Goal: Information Seeking & Learning: Learn about a topic

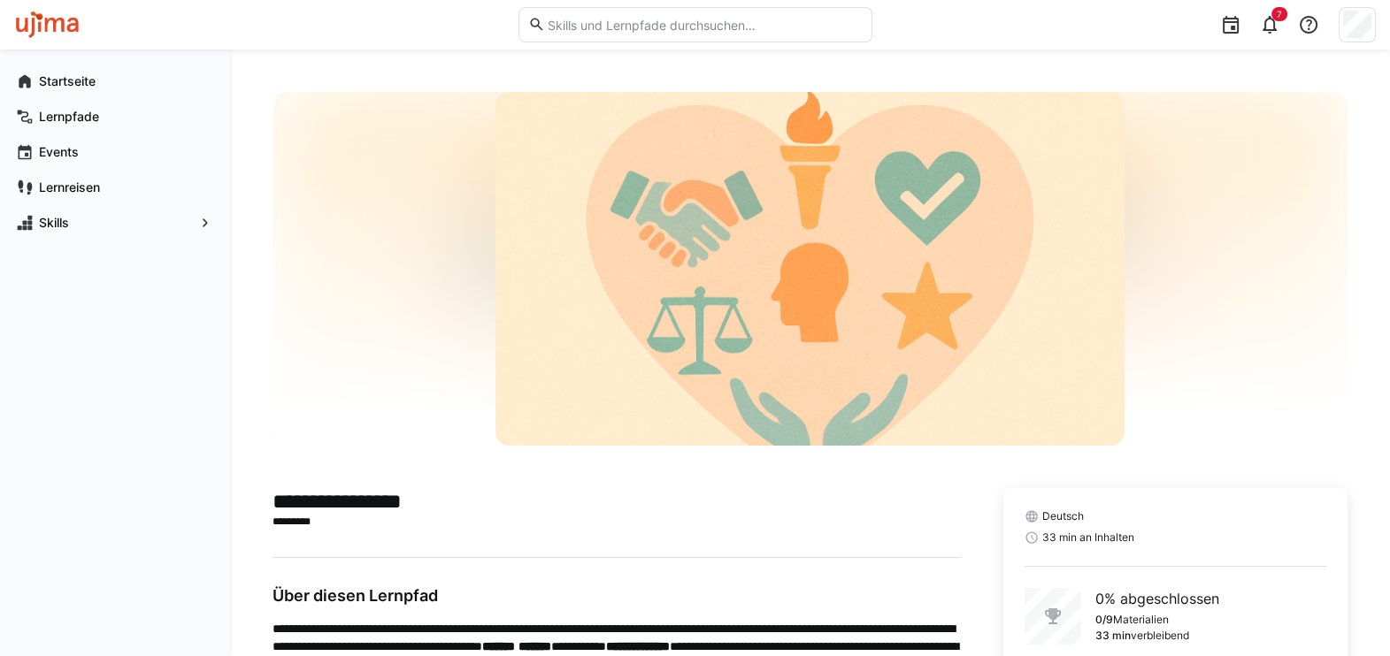
scroll to position [107, 0]
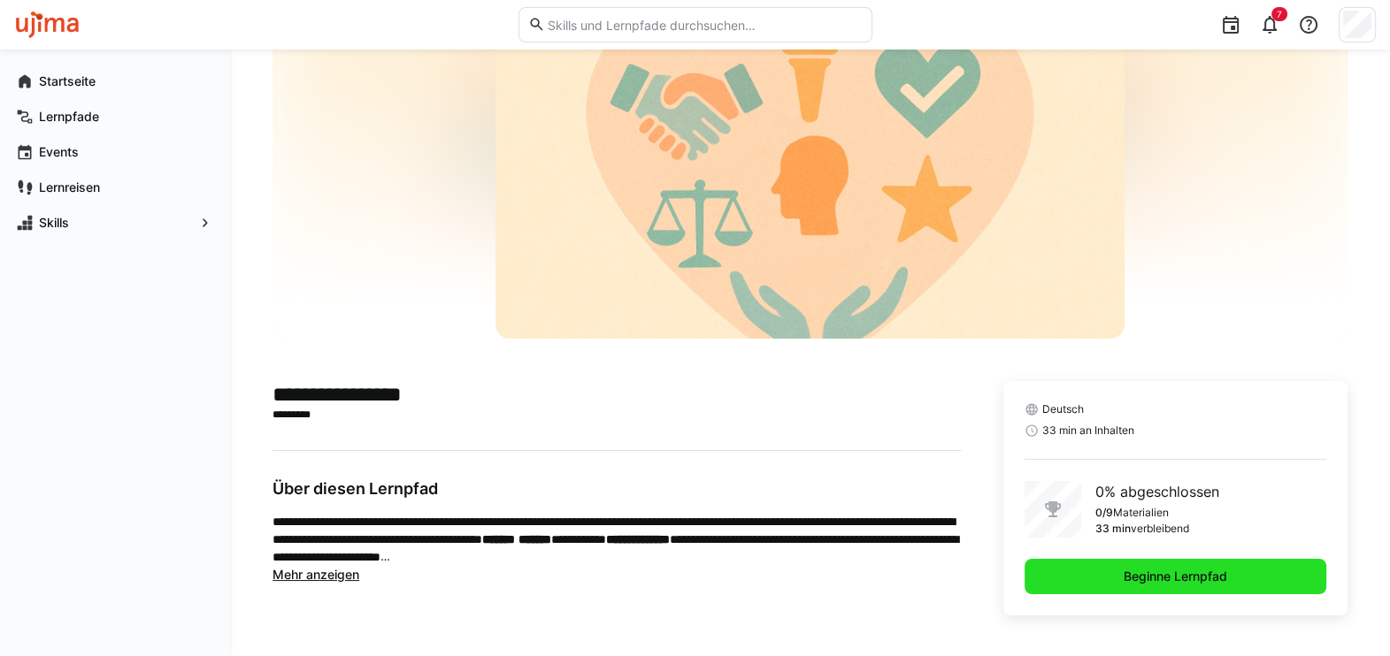
click at [1191, 579] on span "Beginne Lernpfad" at bounding box center [1175, 577] width 109 height 18
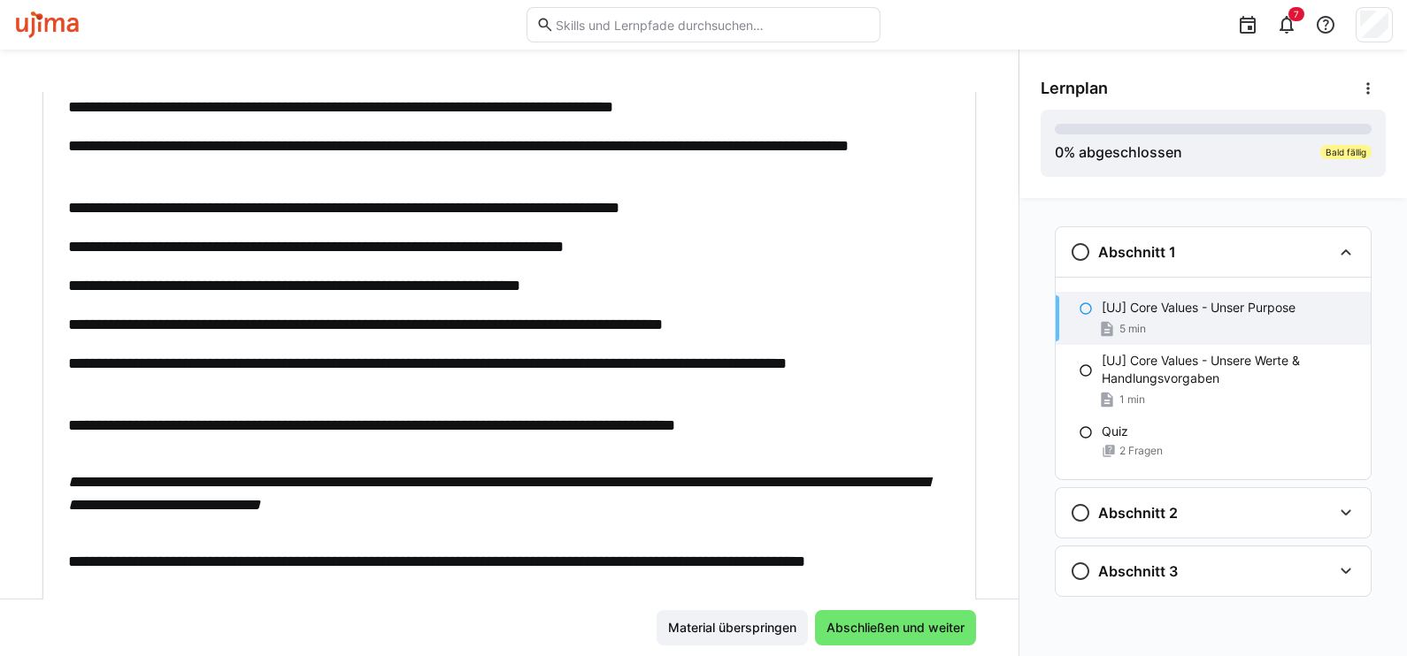
scroll to position [519, 0]
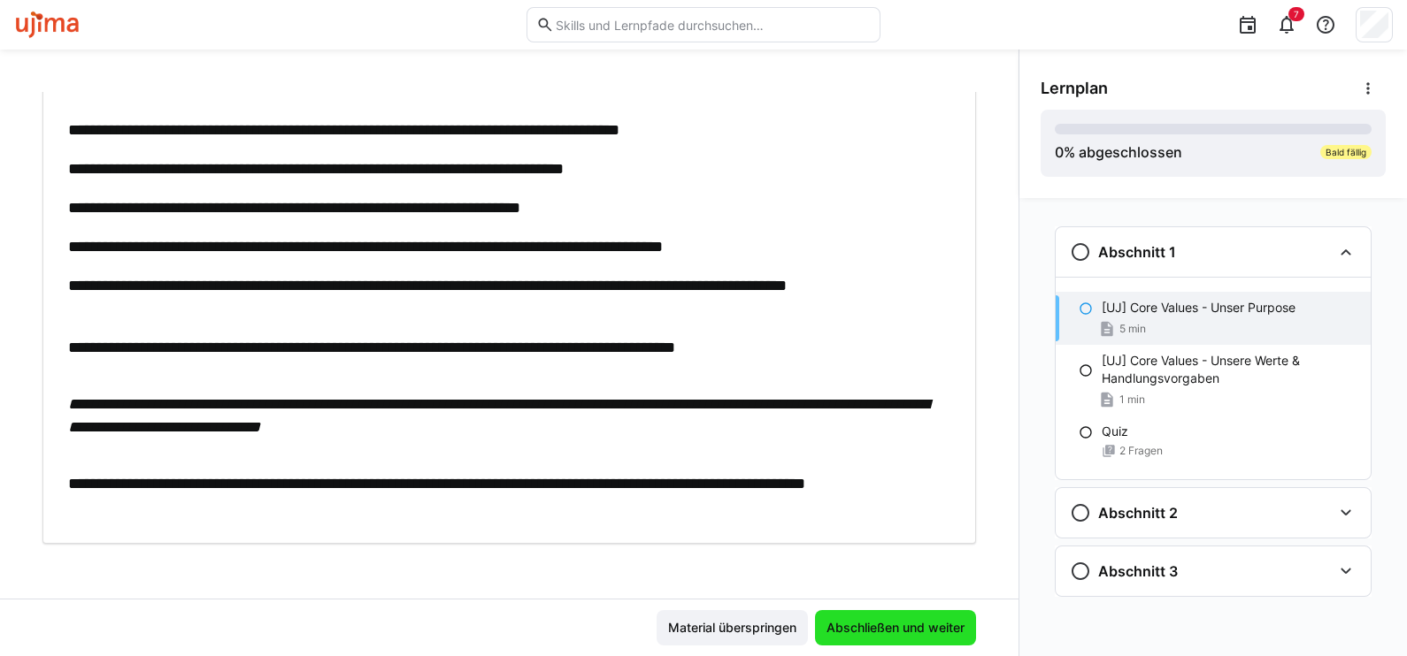
click at [880, 624] on span "Abschließen und weiter" at bounding box center [895, 628] width 143 height 18
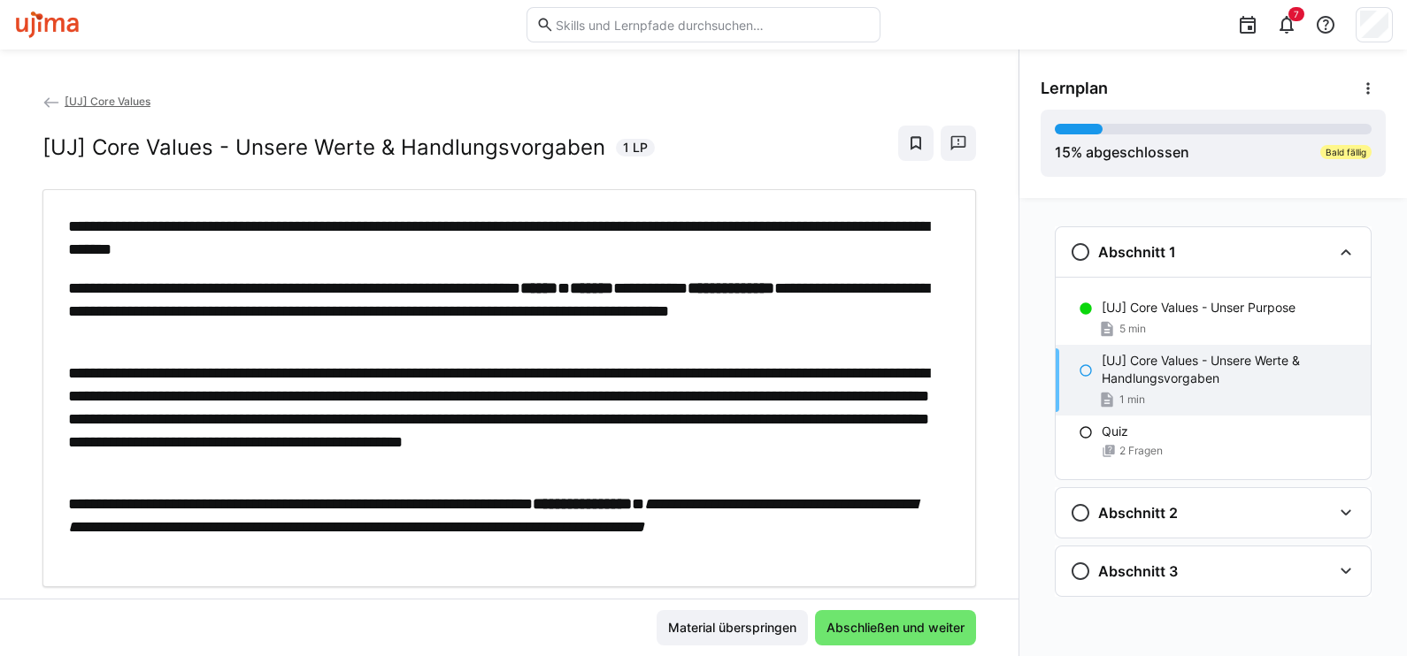
scroll to position [42, 0]
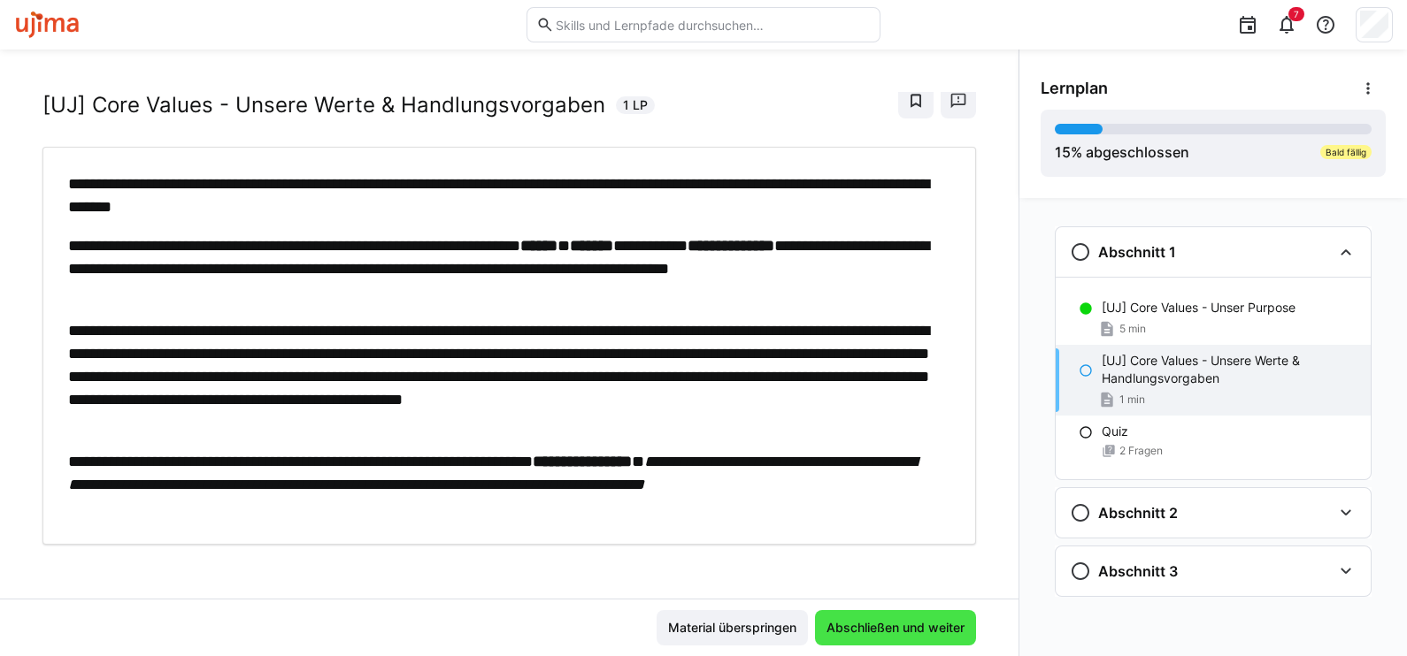
click at [871, 622] on span "Abschließen und weiter" at bounding box center [895, 628] width 143 height 18
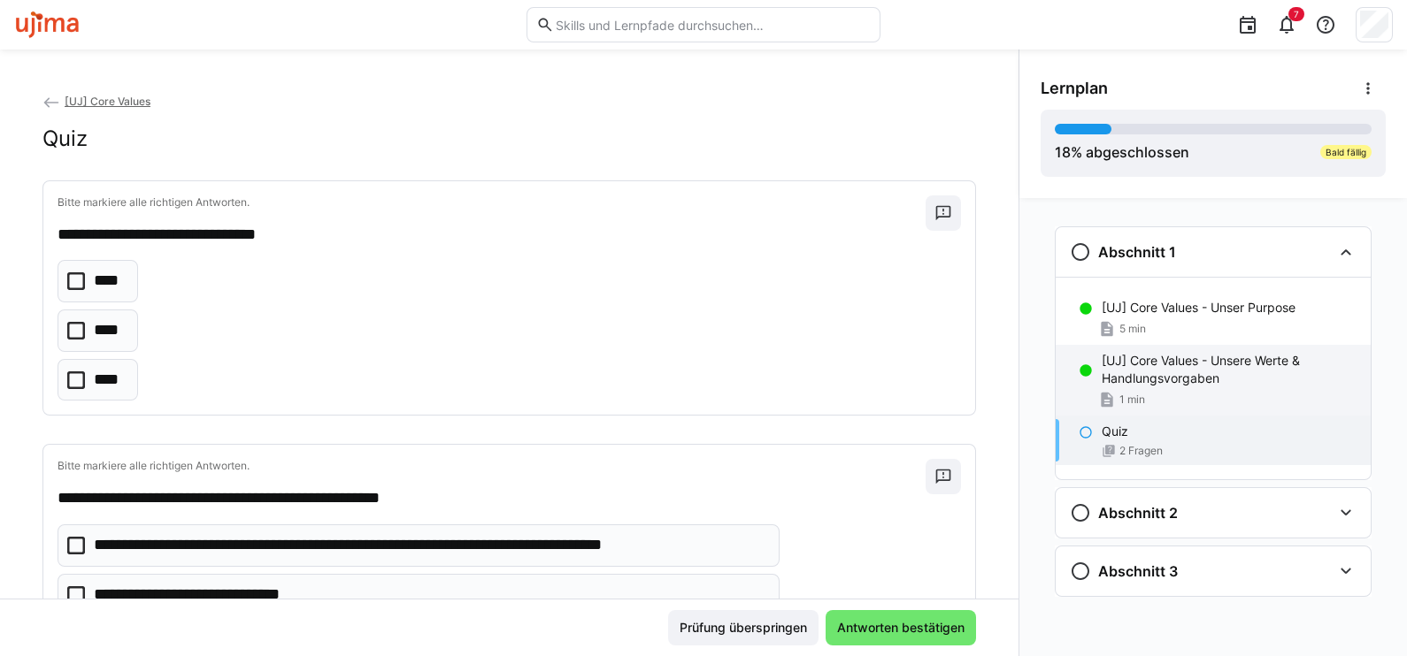
click at [1132, 372] on p "[UJ] Core Values - Unsere Werte & Handlungsvorgaben" at bounding box center [1228, 369] width 255 height 35
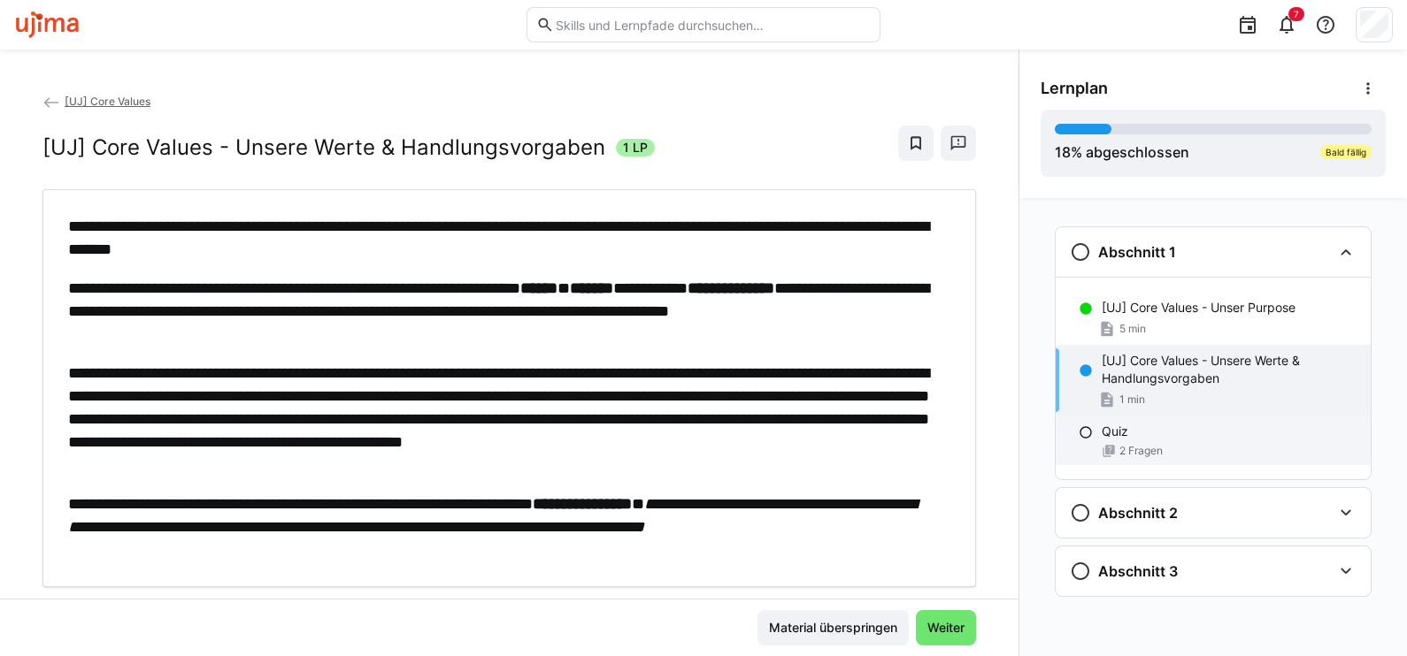
click at [1119, 442] on div "Quiz 2 Fragen" at bounding box center [1212, 441] width 315 height 50
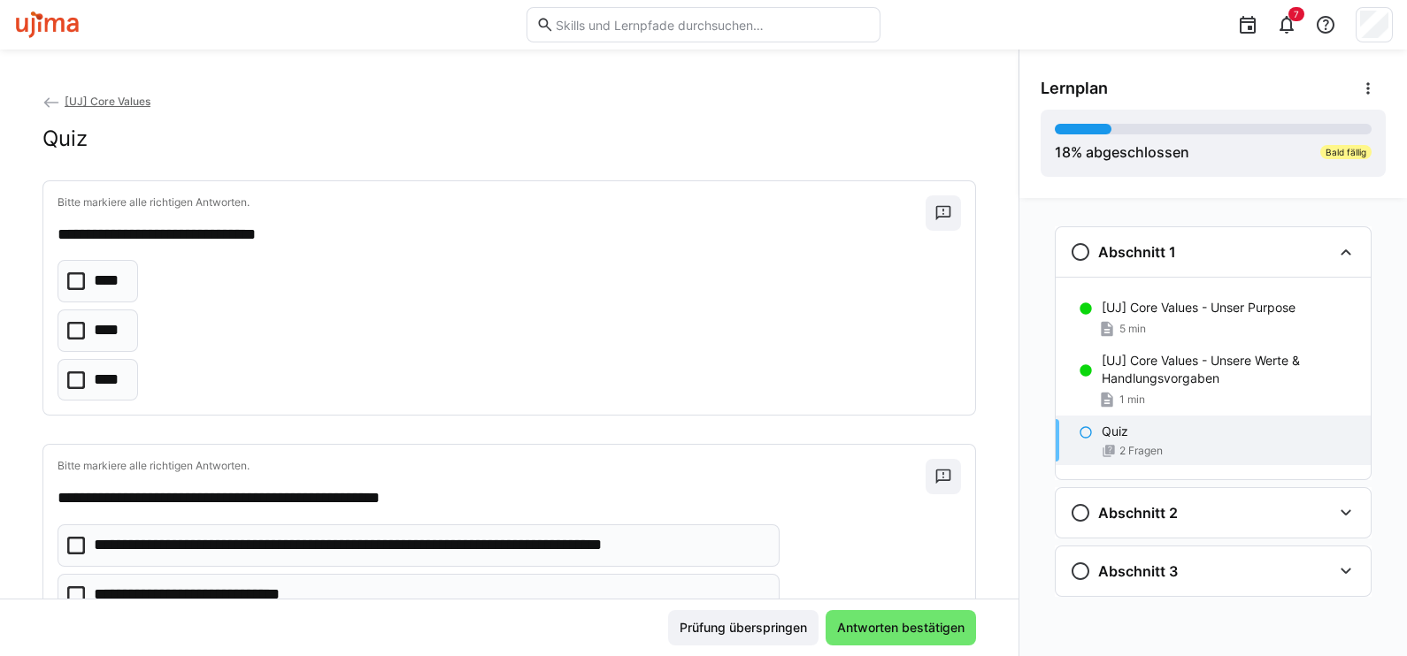
drag, startPoint x: 79, startPoint y: 323, endPoint x: 298, endPoint y: 354, distance: 221.6
click at [79, 323] on icon at bounding box center [76, 331] width 18 height 18
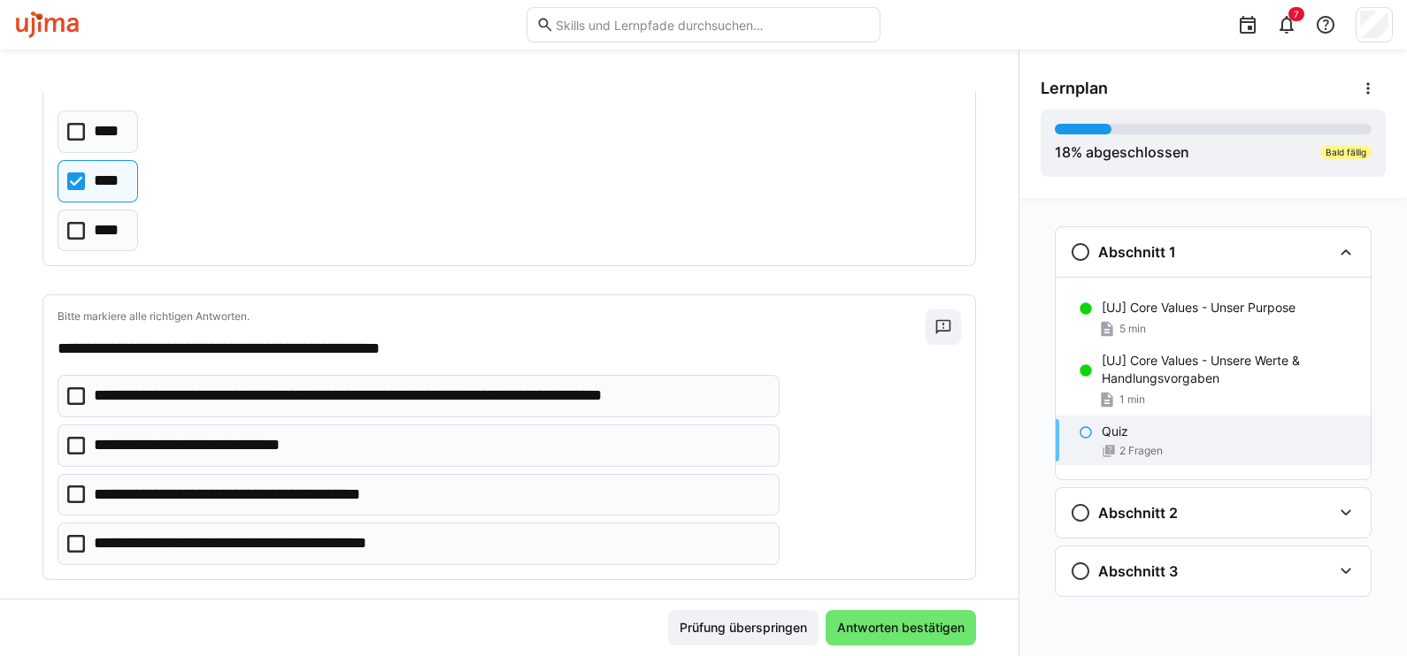
scroll to position [169, 0]
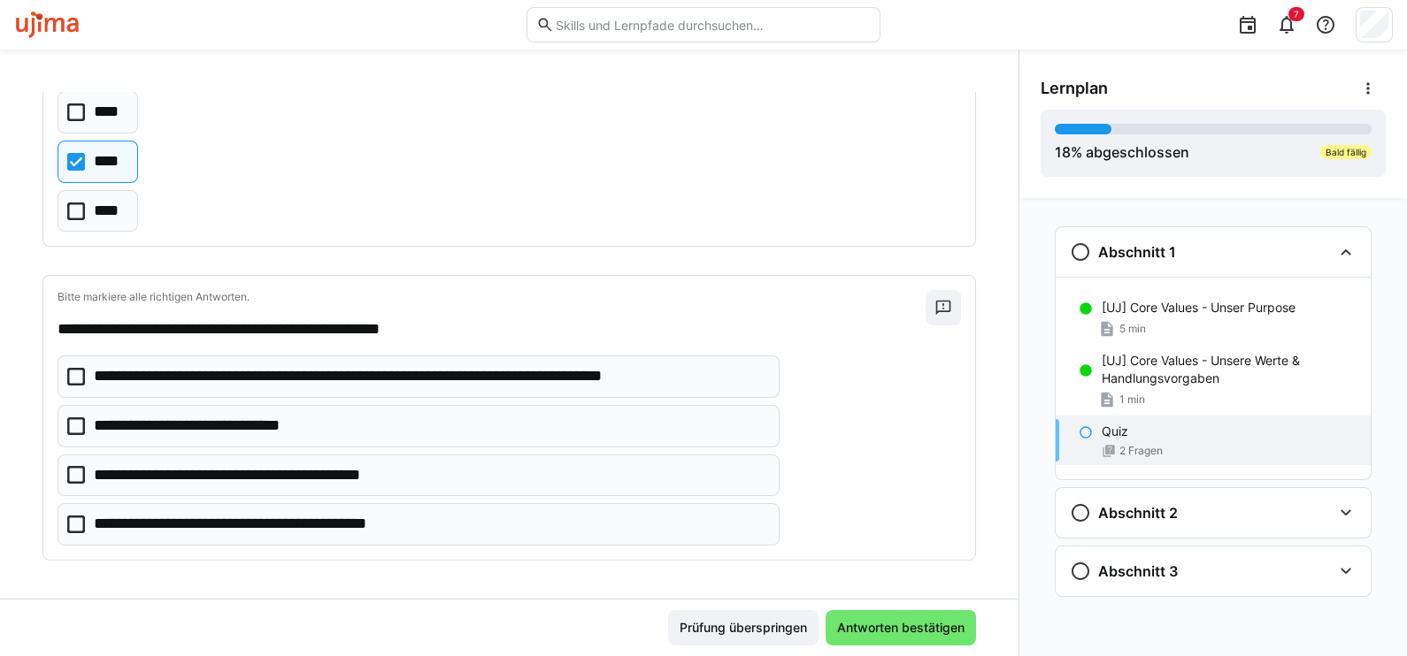
click at [74, 369] on icon at bounding box center [76, 377] width 18 height 18
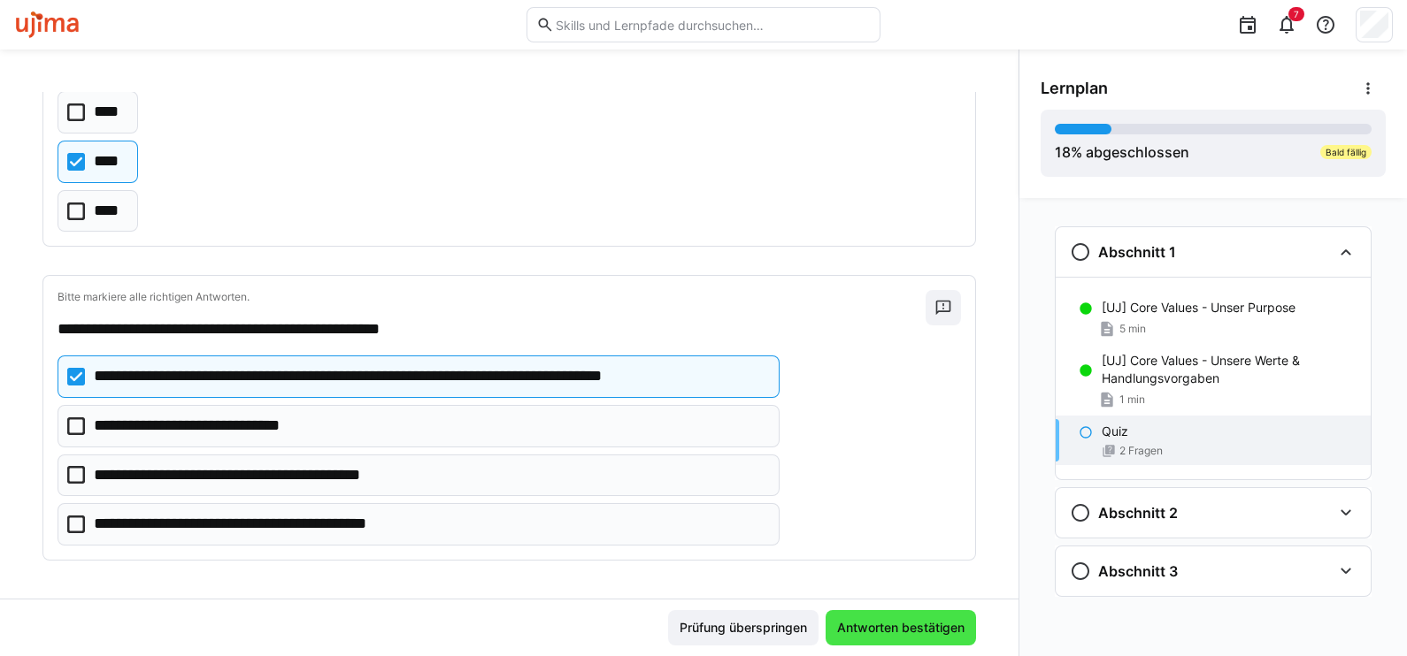
click at [937, 630] on span "Antworten bestätigen" at bounding box center [900, 628] width 133 height 18
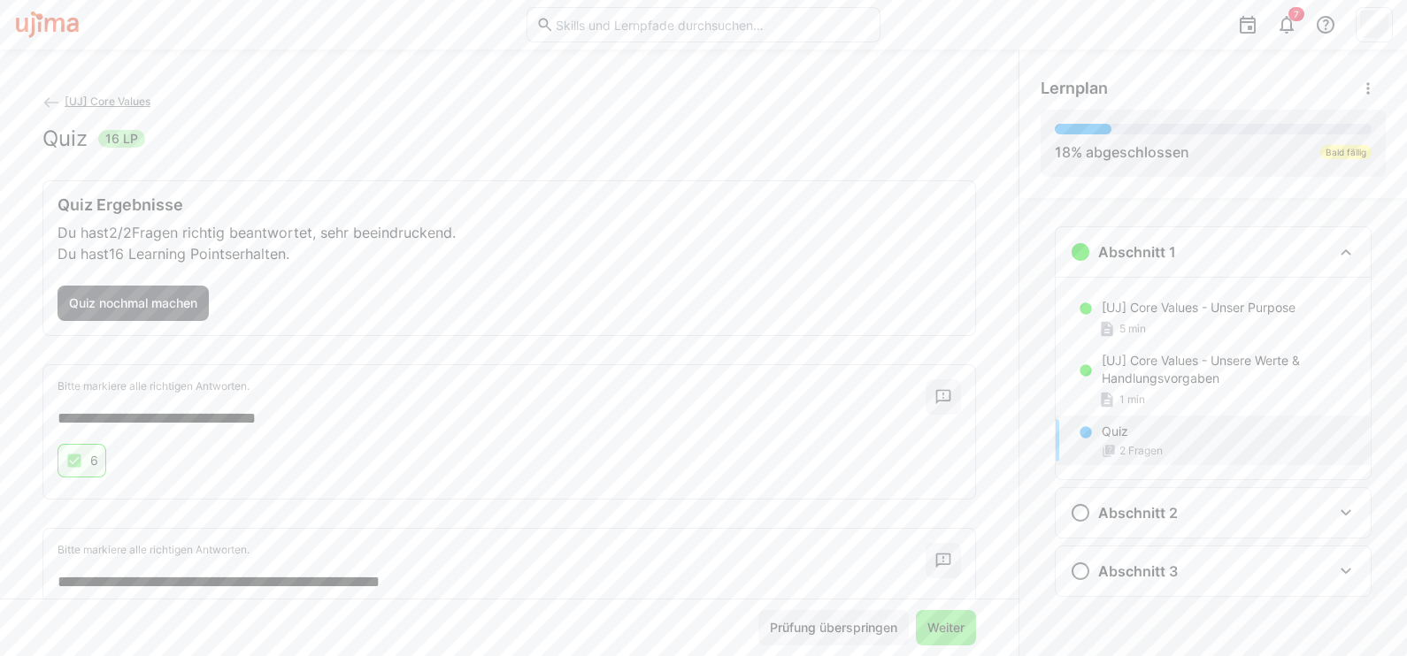
scroll to position [104, 0]
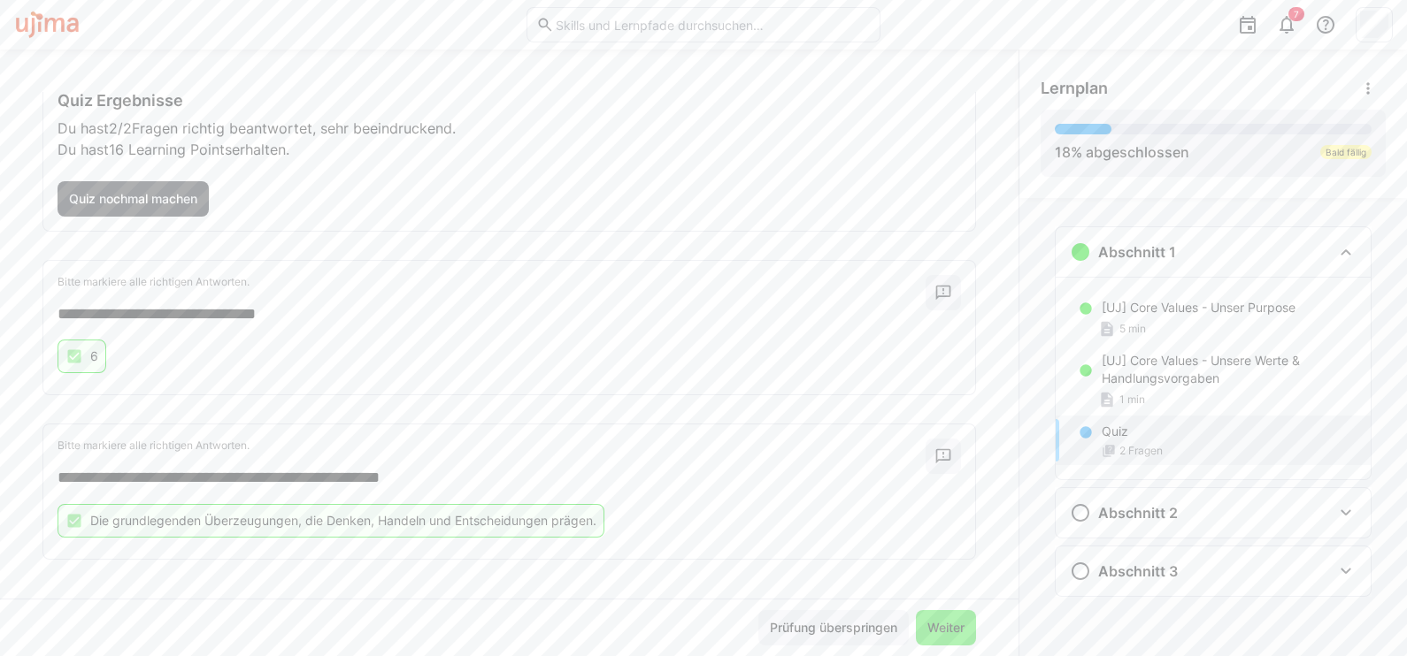
click at [955, 625] on span "Weiter" at bounding box center [945, 628] width 42 height 18
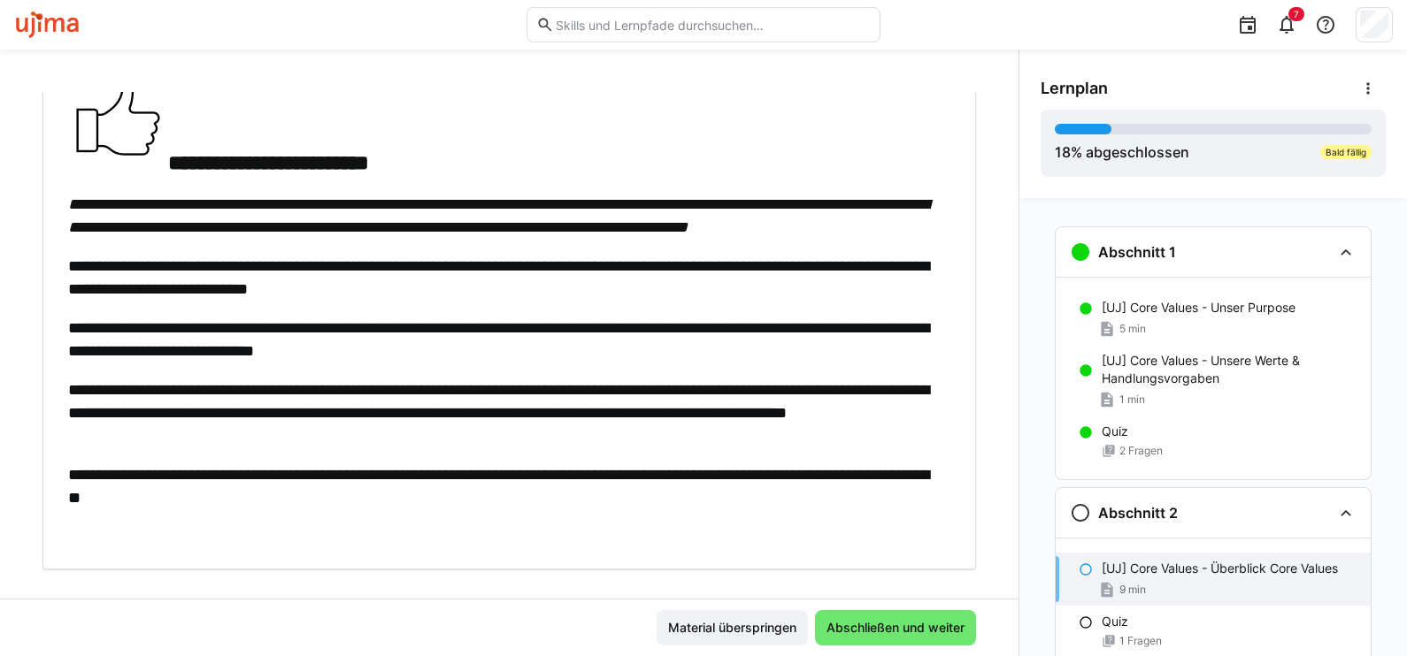
scroll to position [2061, 0]
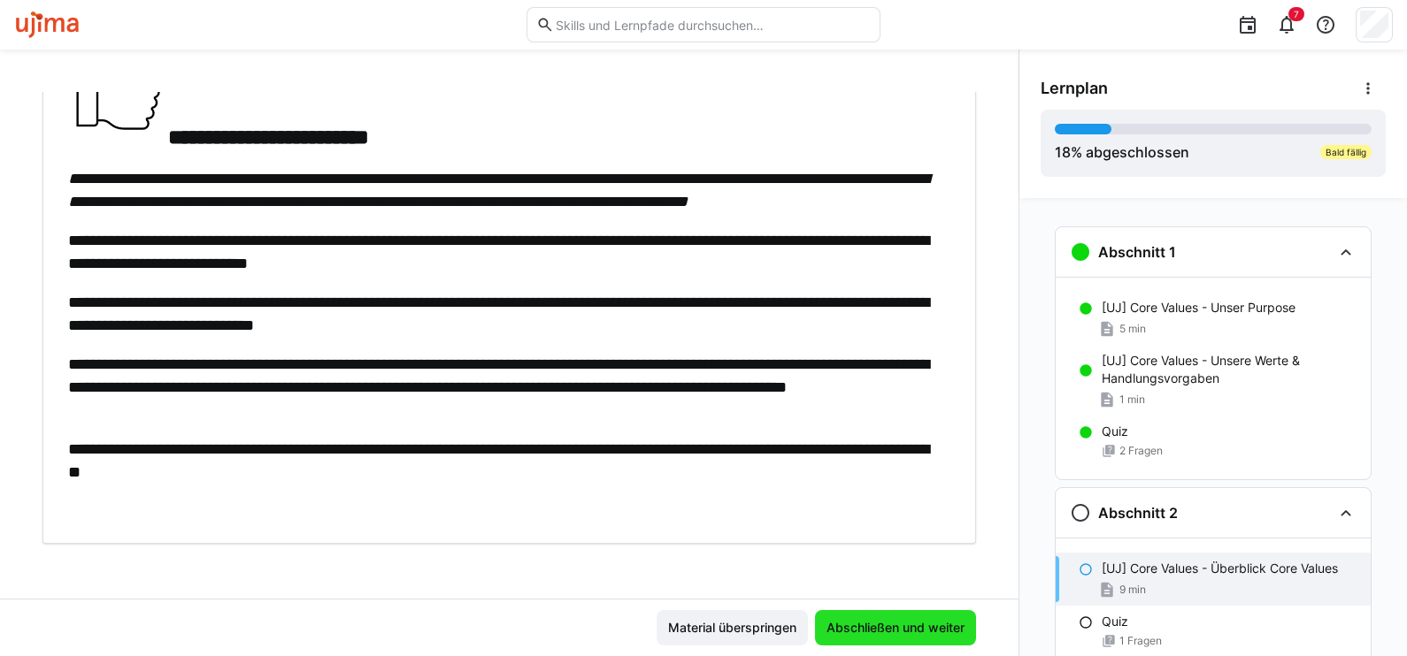
click at [893, 635] on span "Abschließen und weiter" at bounding box center [895, 628] width 143 height 18
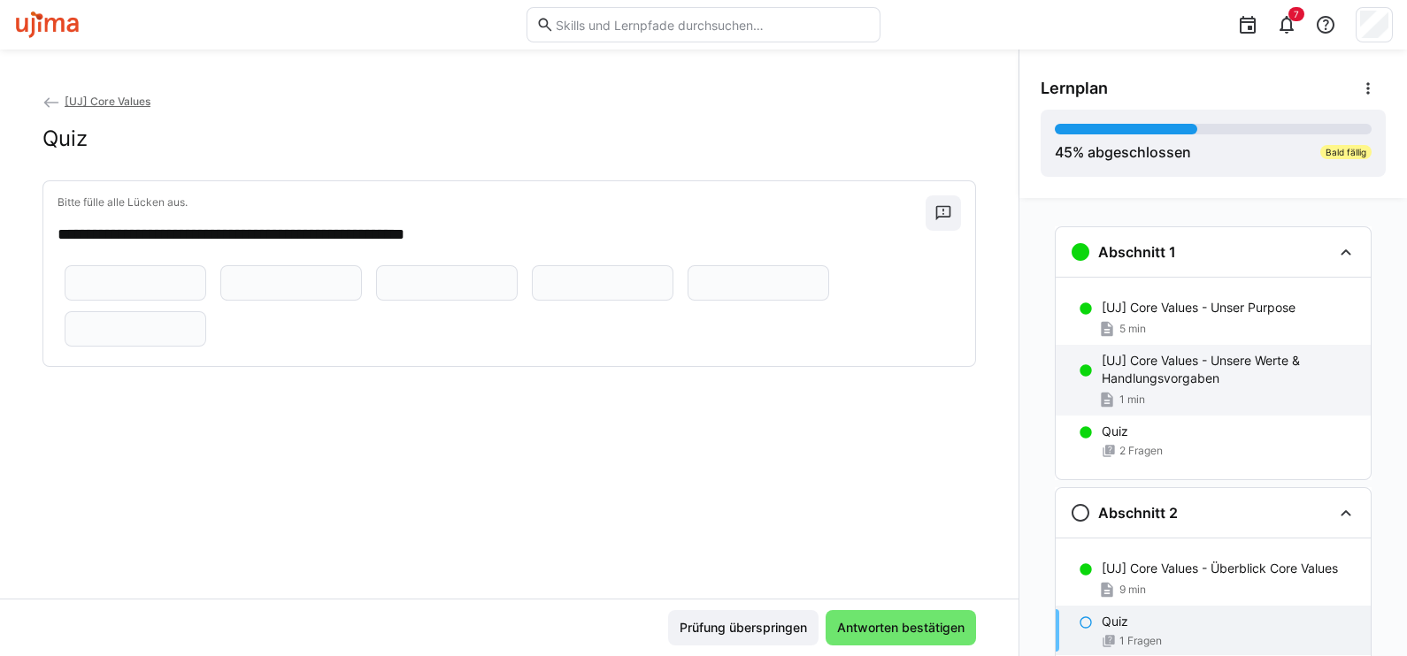
click at [1153, 380] on p "[UJ] Core Values - Unsere Werte & Handlungsvorgaben" at bounding box center [1228, 369] width 255 height 35
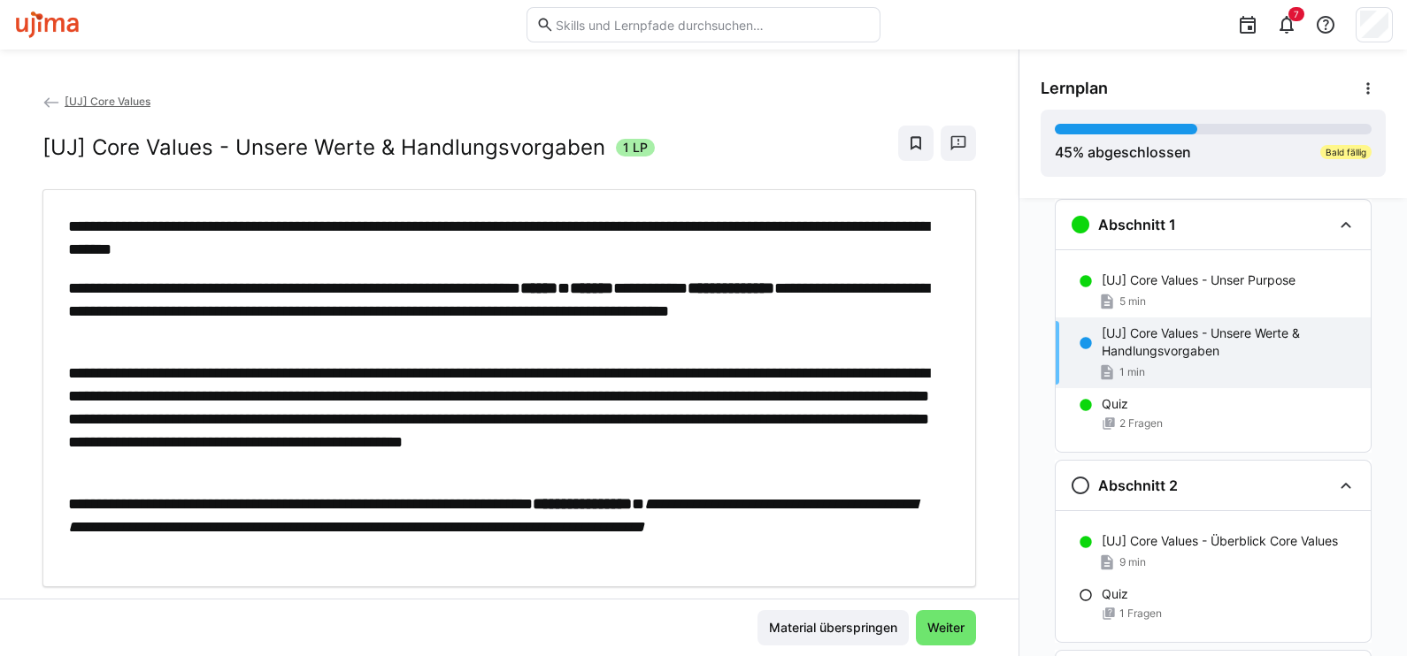
scroll to position [42, 0]
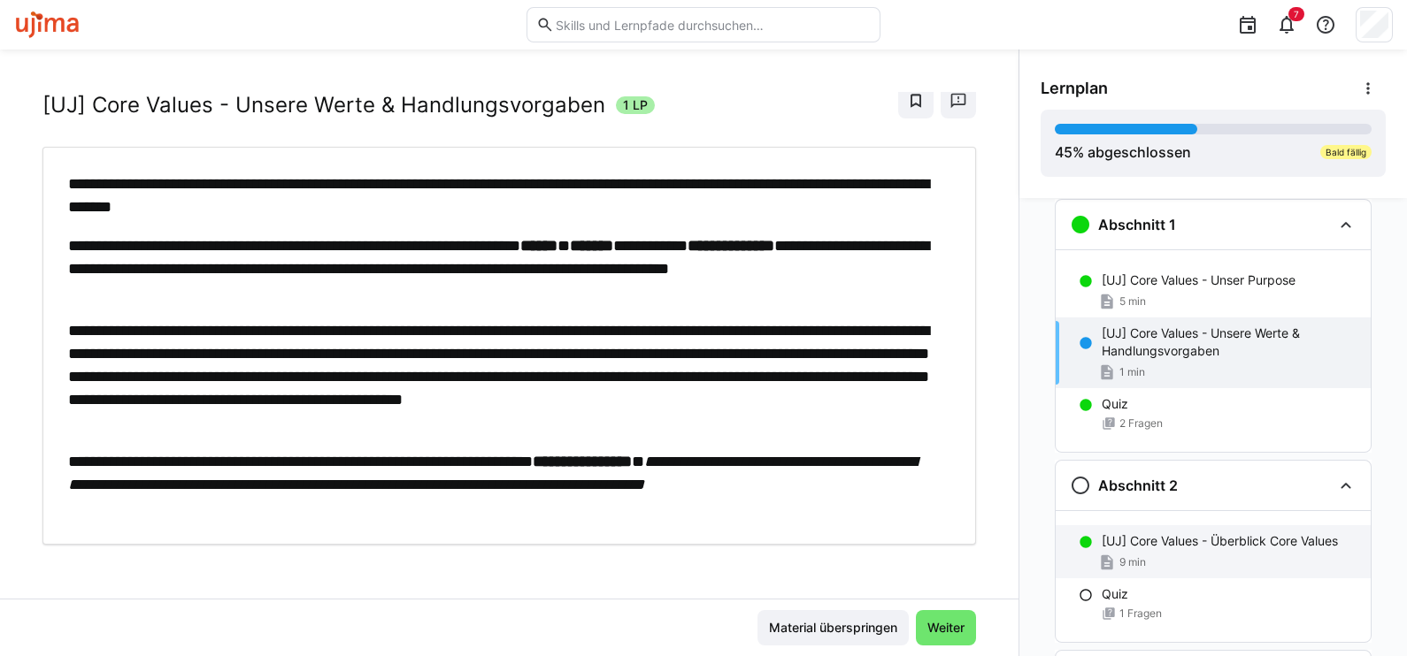
click at [1154, 544] on p "[UJ] Core Values - Überblick Core Values" at bounding box center [1219, 542] width 236 height 18
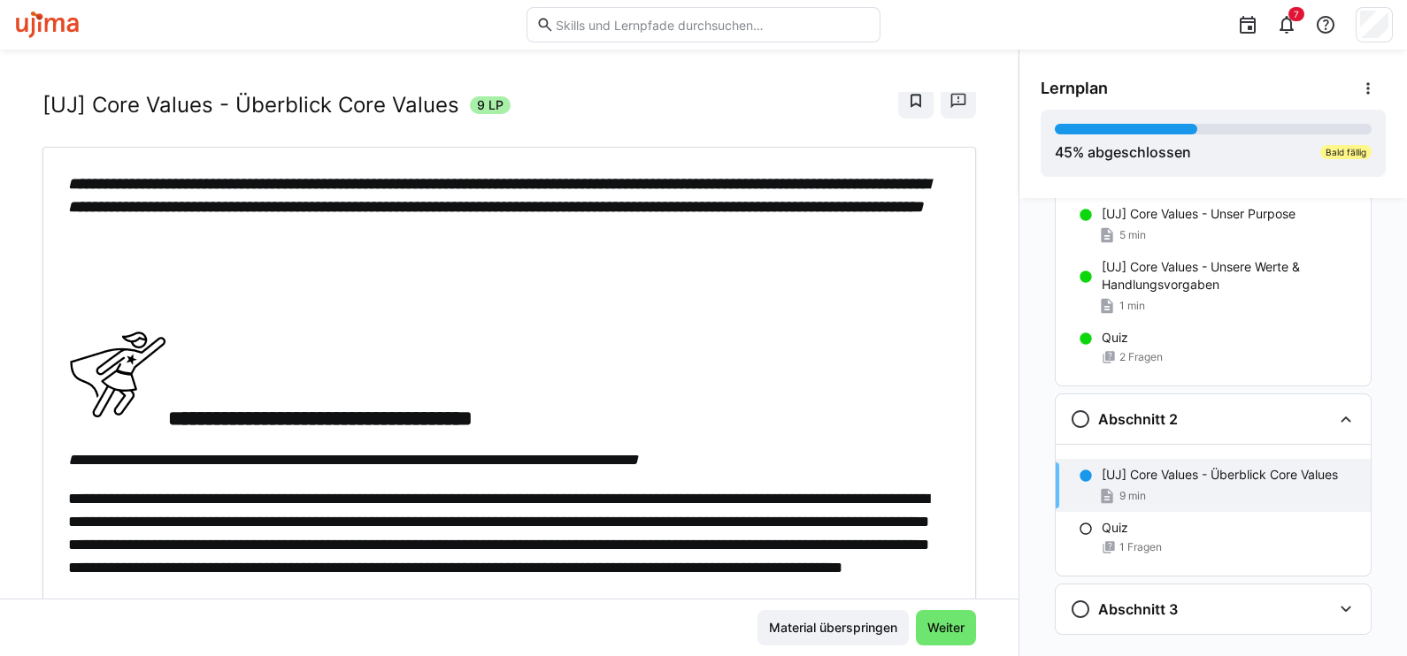
scroll to position [126, 0]
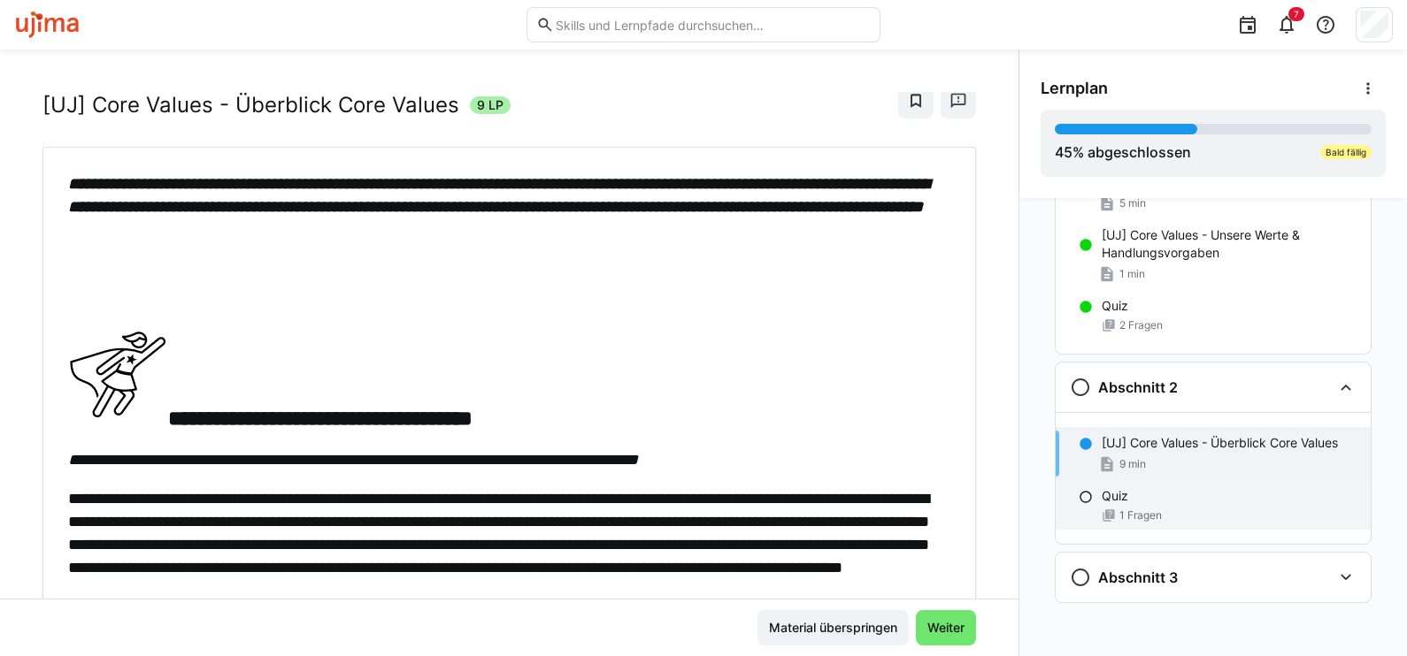
click at [1157, 514] on div "1 Fragen" at bounding box center [1228, 516] width 255 height 14
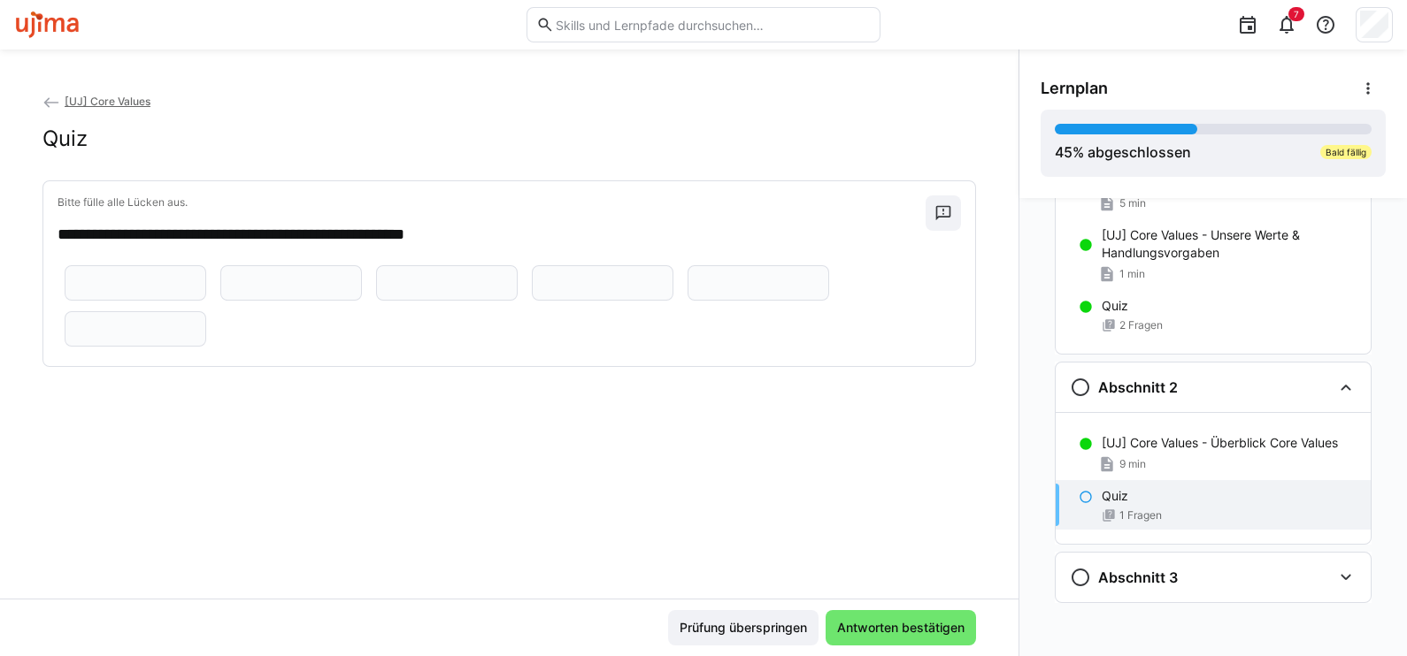
click at [125, 301] on eds-input at bounding box center [136, 282] width 142 height 35
type input "***"
click at [1155, 462] on div "9 min" at bounding box center [1228, 465] width 255 height 18
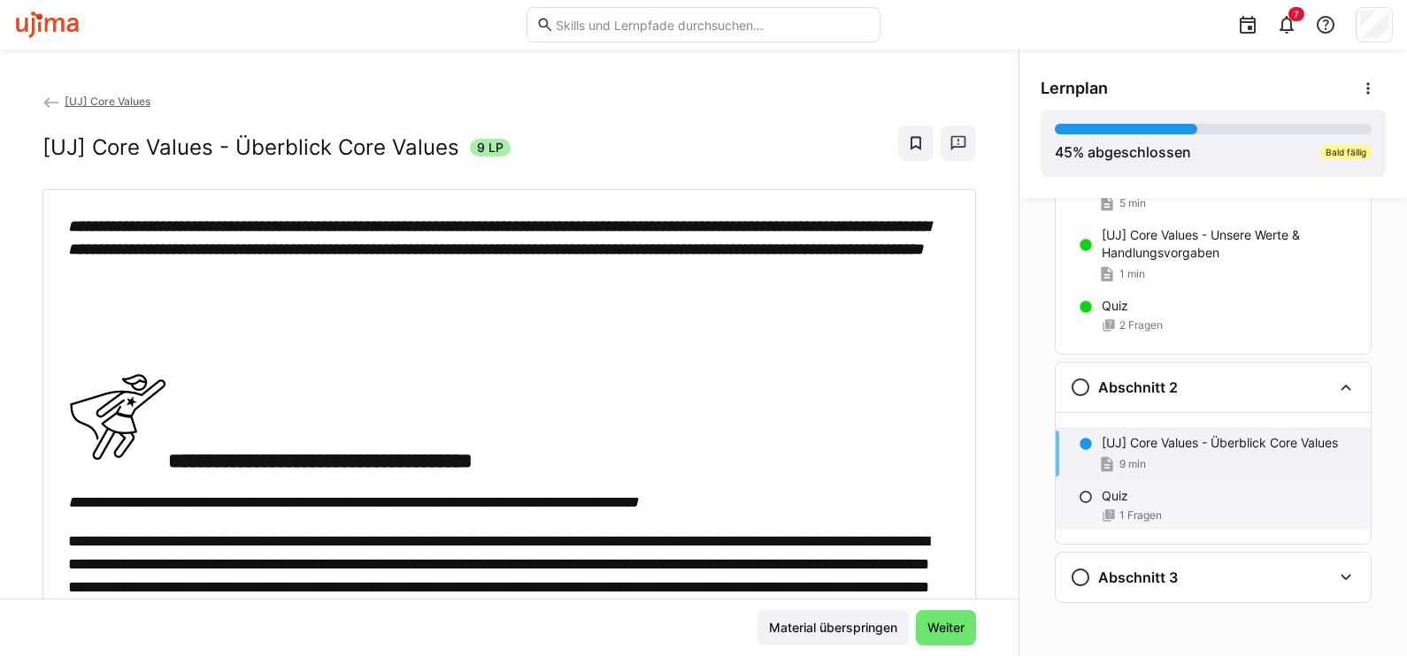
click at [1119, 517] on span "1 Fragen" at bounding box center [1140, 516] width 42 height 14
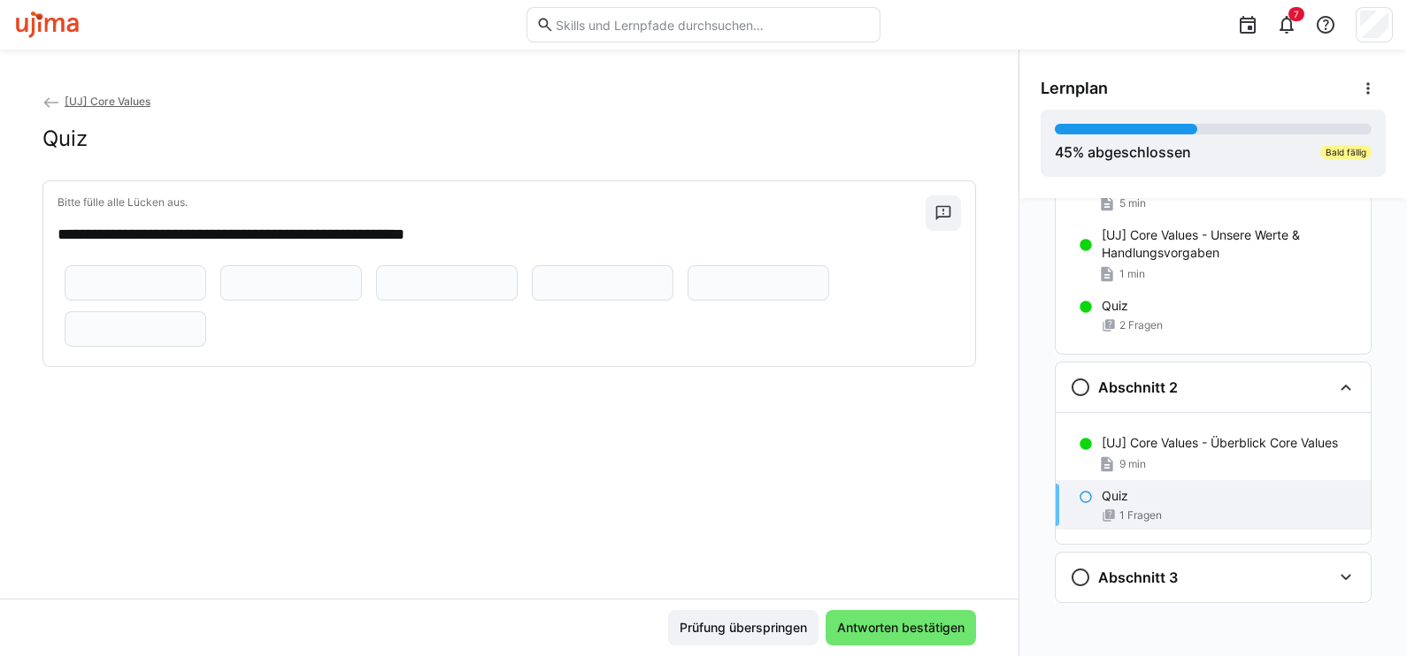
scroll to position [53, 0]
click at [1180, 442] on p "[UJ] Core Values - Überblick Core Values" at bounding box center [1219, 443] width 236 height 18
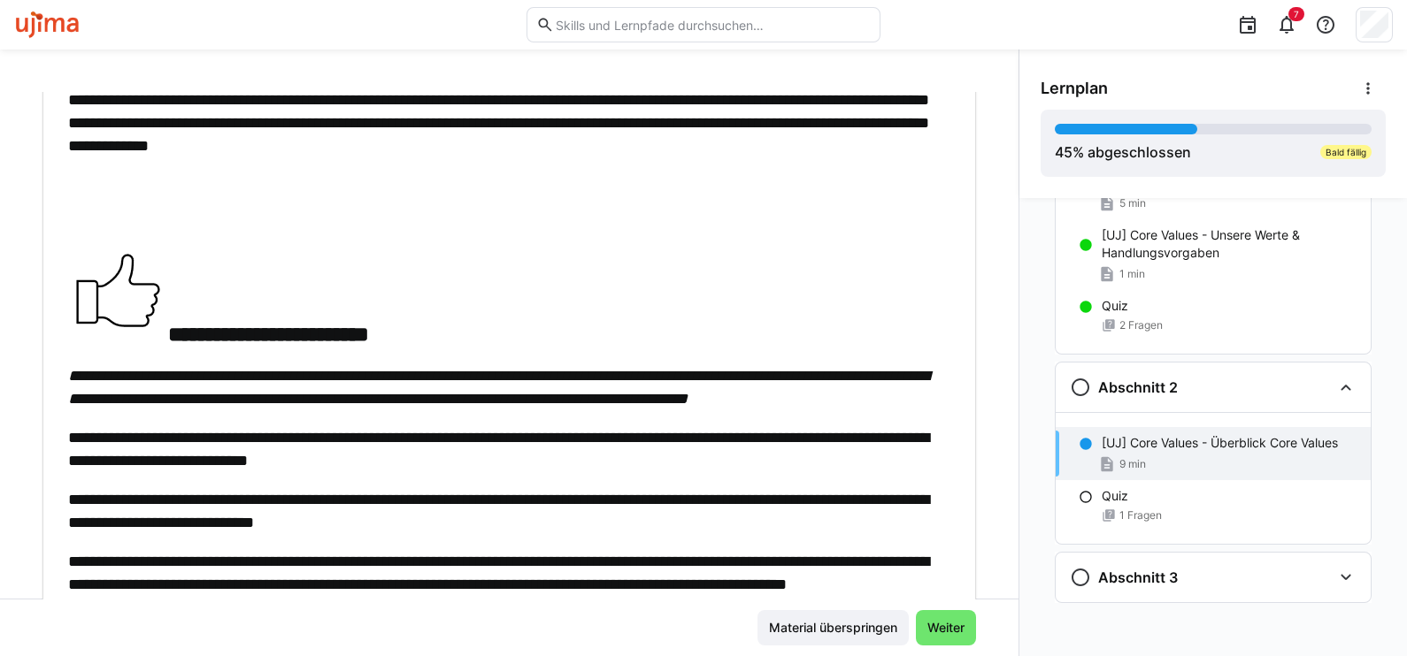
scroll to position [1880, 0]
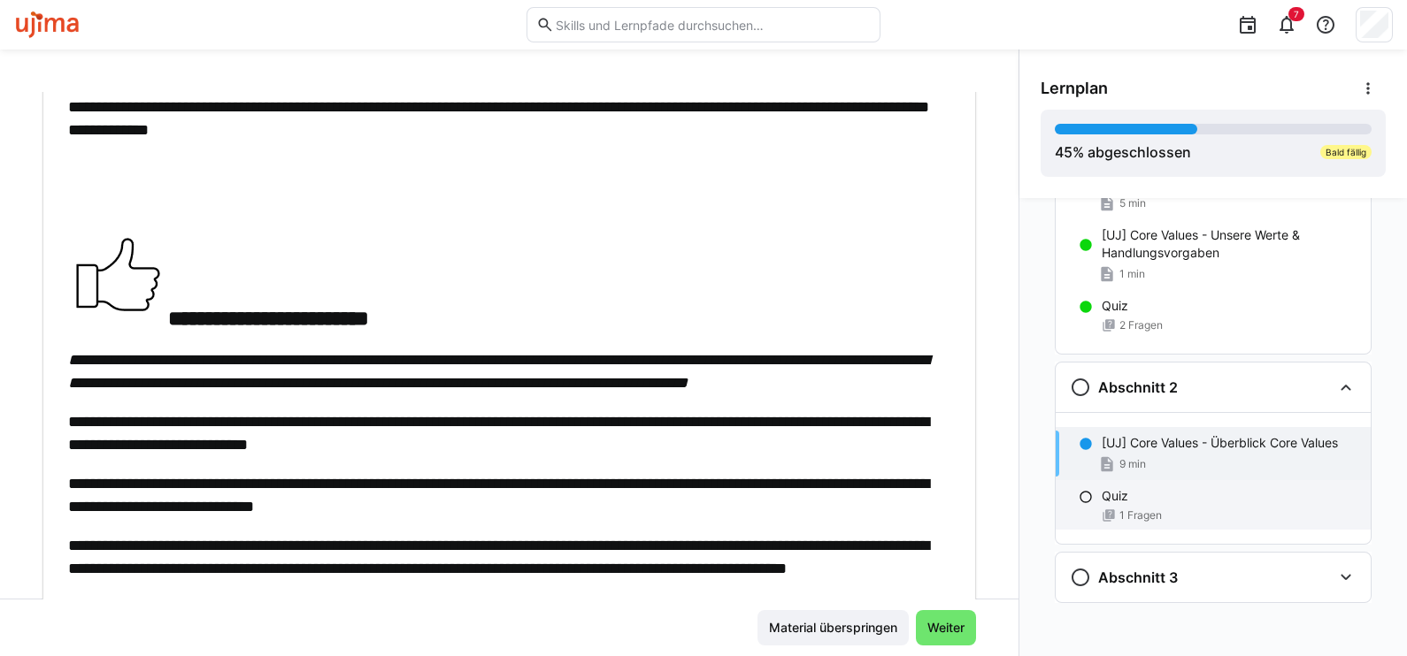
click at [1163, 509] on div "1 Fragen" at bounding box center [1228, 516] width 255 height 14
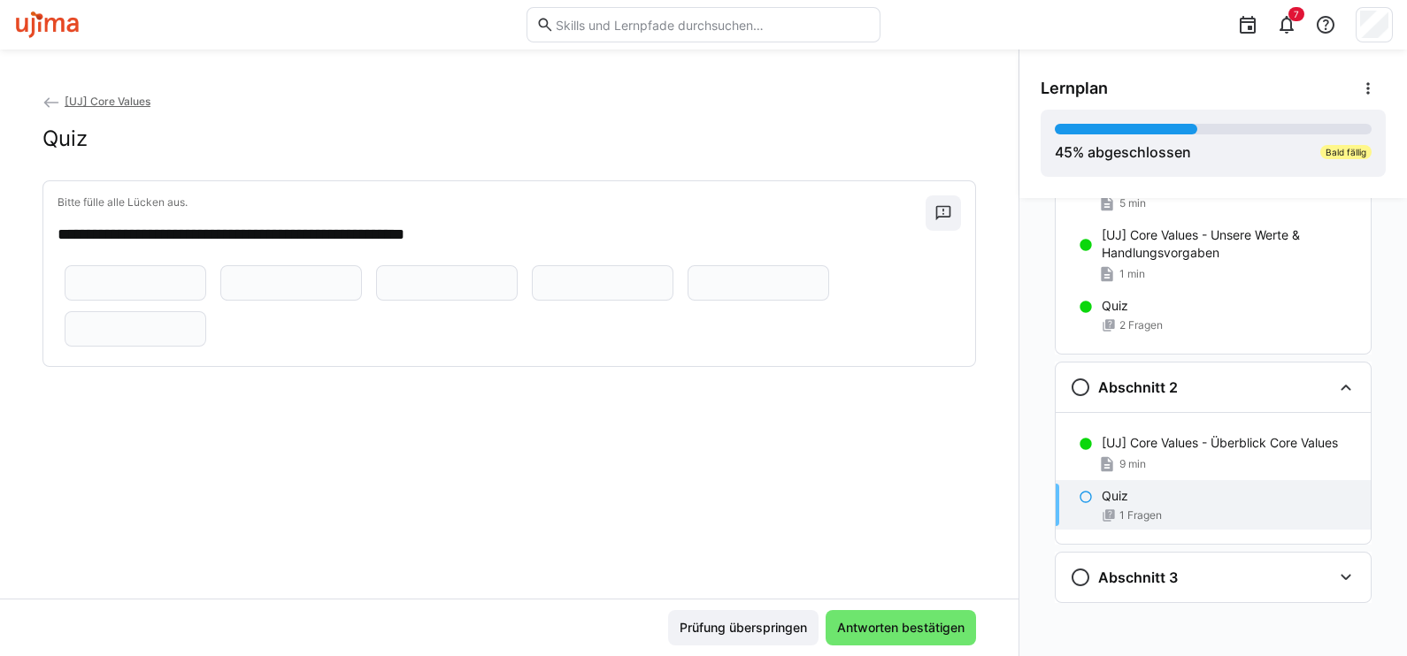
click at [111, 301] on eds-input at bounding box center [136, 282] width 142 height 35
type input "***"
click at [253, 291] on input "text" at bounding box center [291, 283] width 122 height 16
type input "******"
click at [386, 291] on input "text" at bounding box center [447, 283] width 122 height 16
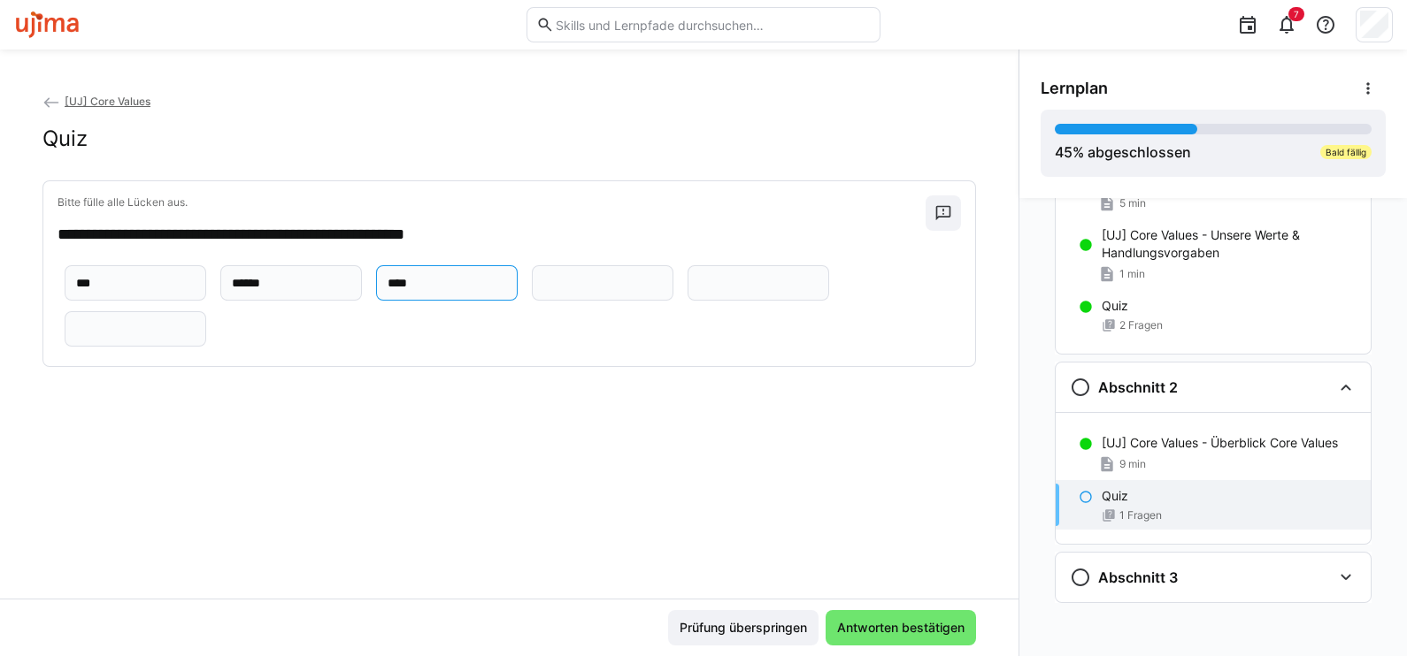
type input "****"
click at [541, 291] on input "text" at bounding box center [602, 283] width 122 height 16
type input "**********"
click at [697, 291] on input "text" at bounding box center [758, 283] width 122 height 16
type input "*******"
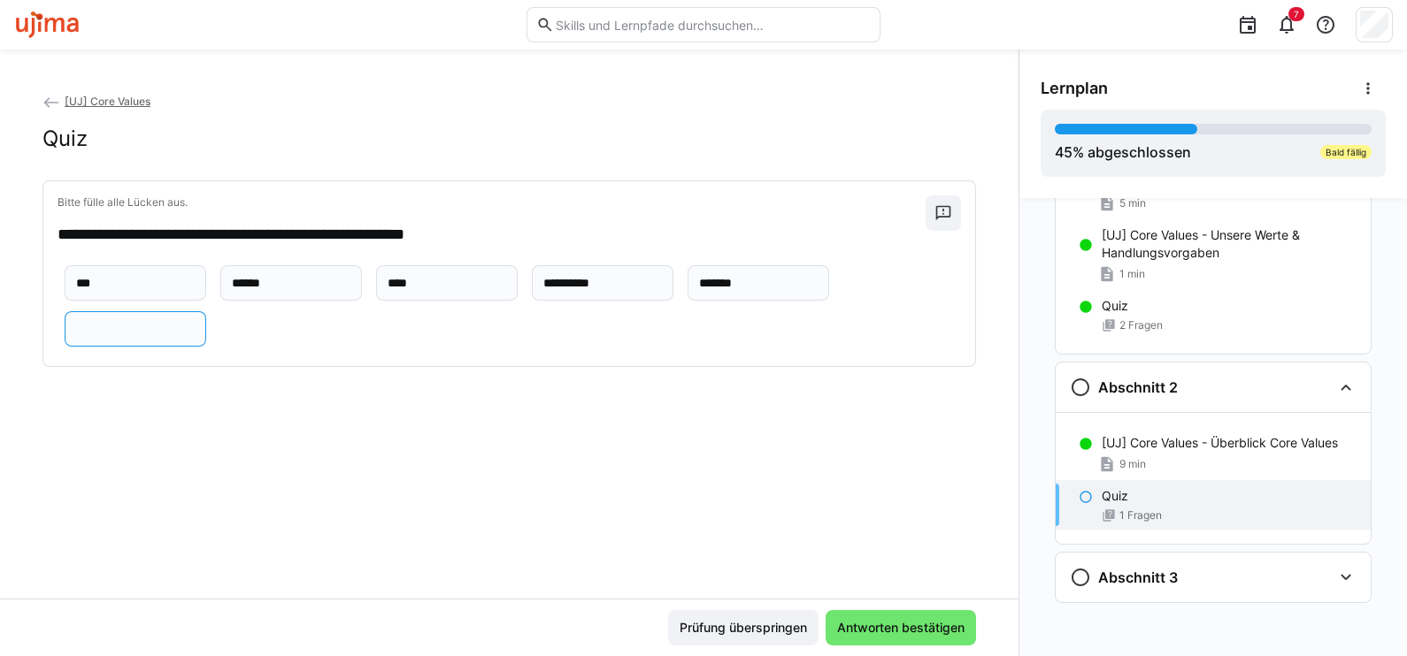
click at [165, 337] on input "text" at bounding box center [135, 329] width 122 height 16
type input "*******"
click at [858, 632] on span "Antworten bestätigen" at bounding box center [900, 628] width 133 height 18
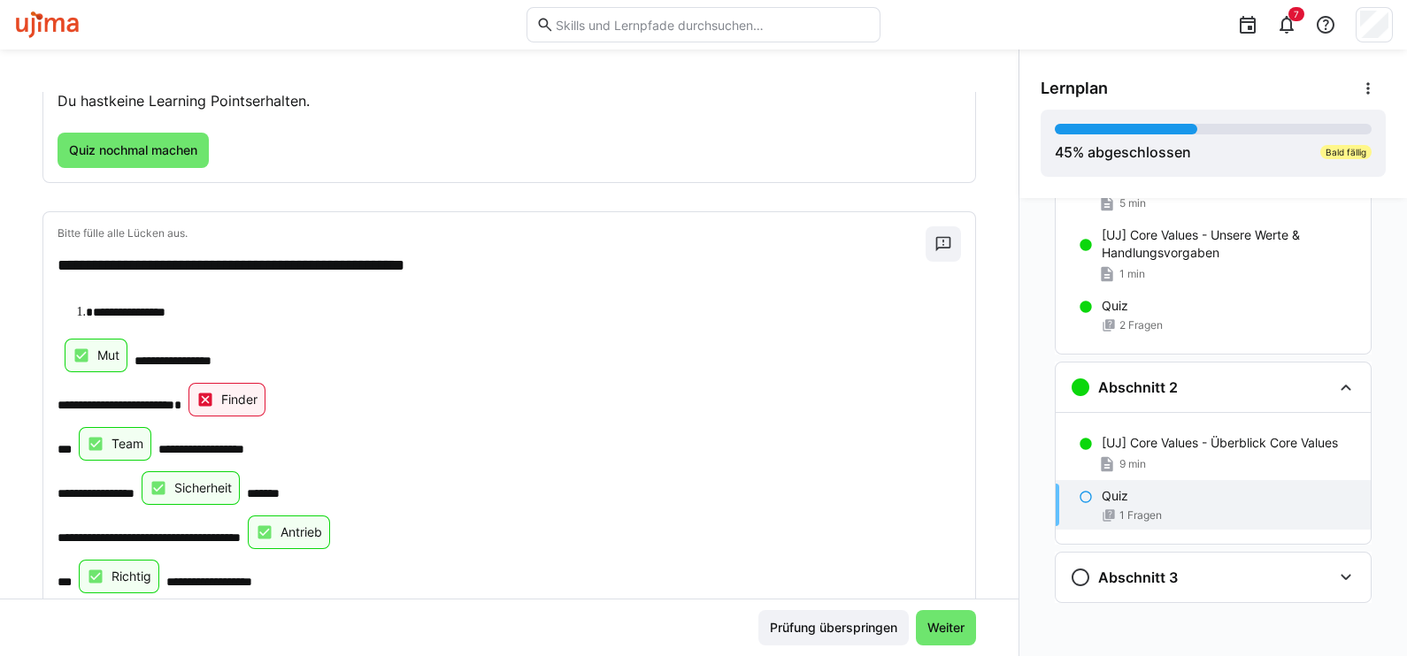
scroll to position [0, 0]
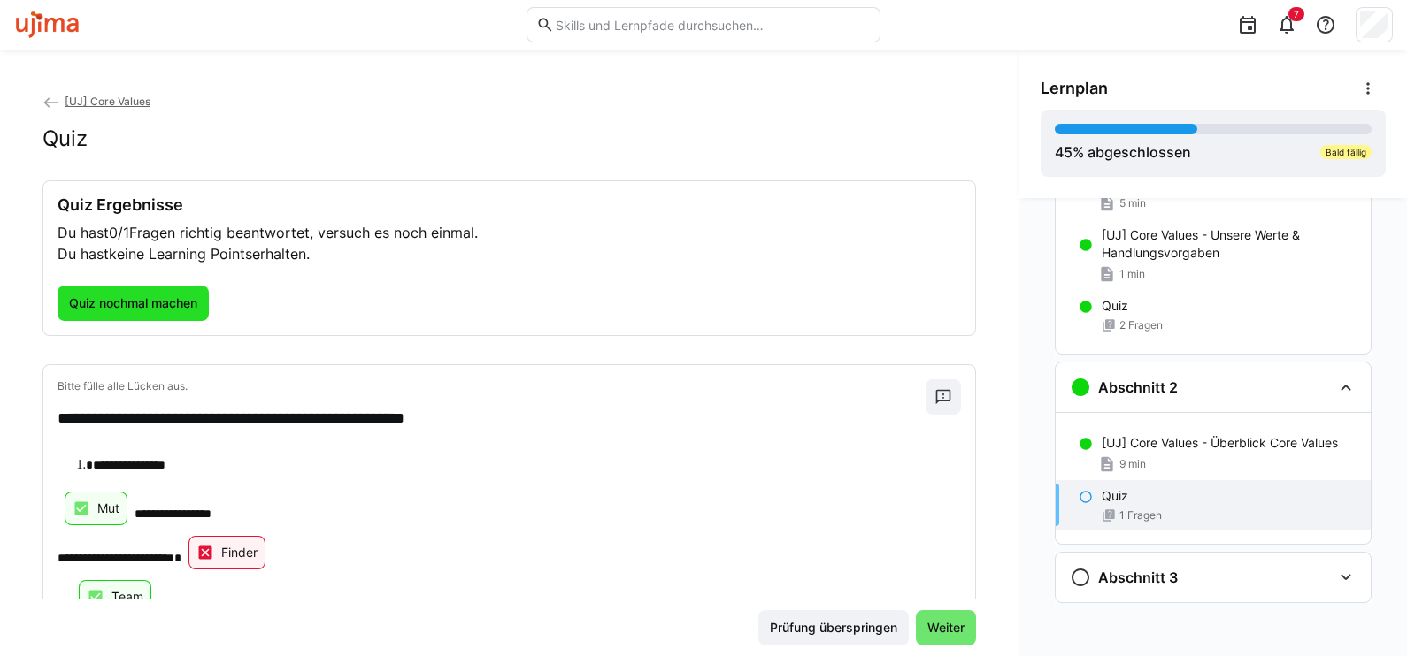
click at [126, 299] on span "Quiz nochmal machen" at bounding box center [133, 304] width 134 height 18
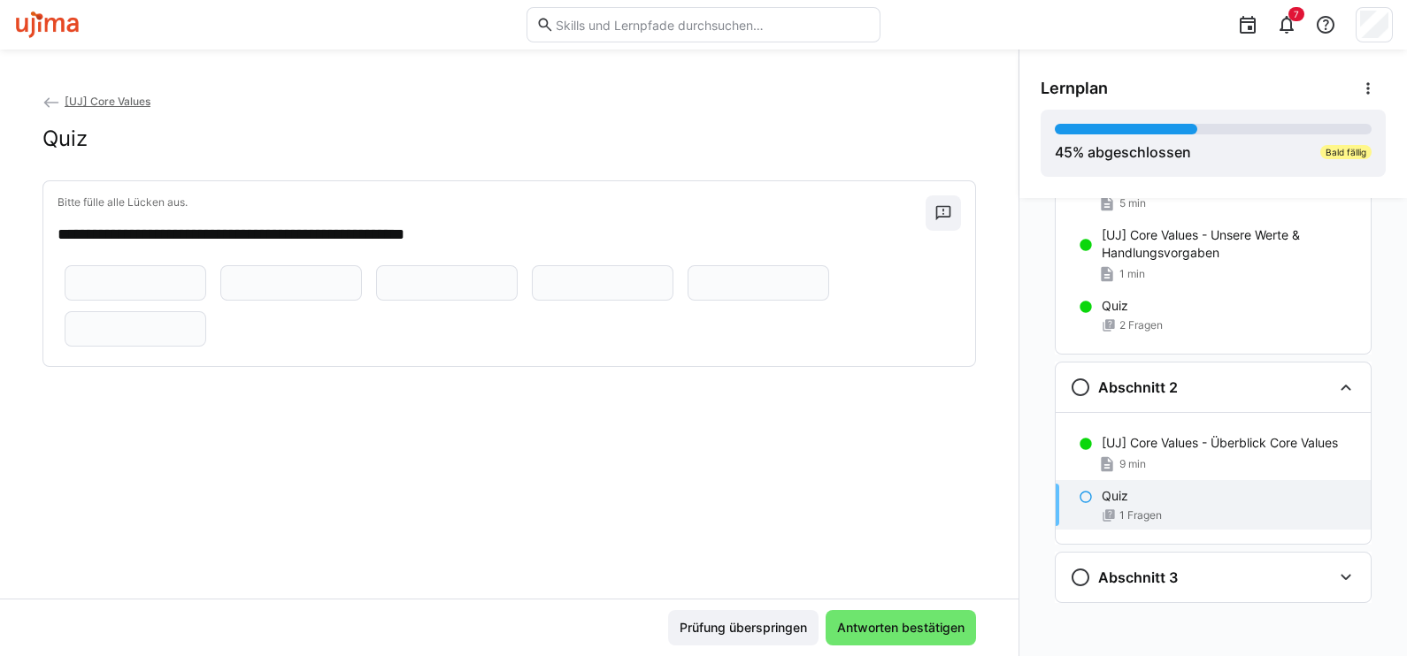
click at [112, 301] on eds-input at bounding box center [136, 282] width 142 height 35
type input "***"
click at [258, 291] on input "text" at bounding box center [291, 283] width 122 height 16
type input "******"
click at [376, 301] on eds-input at bounding box center [447, 282] width 142 height 35
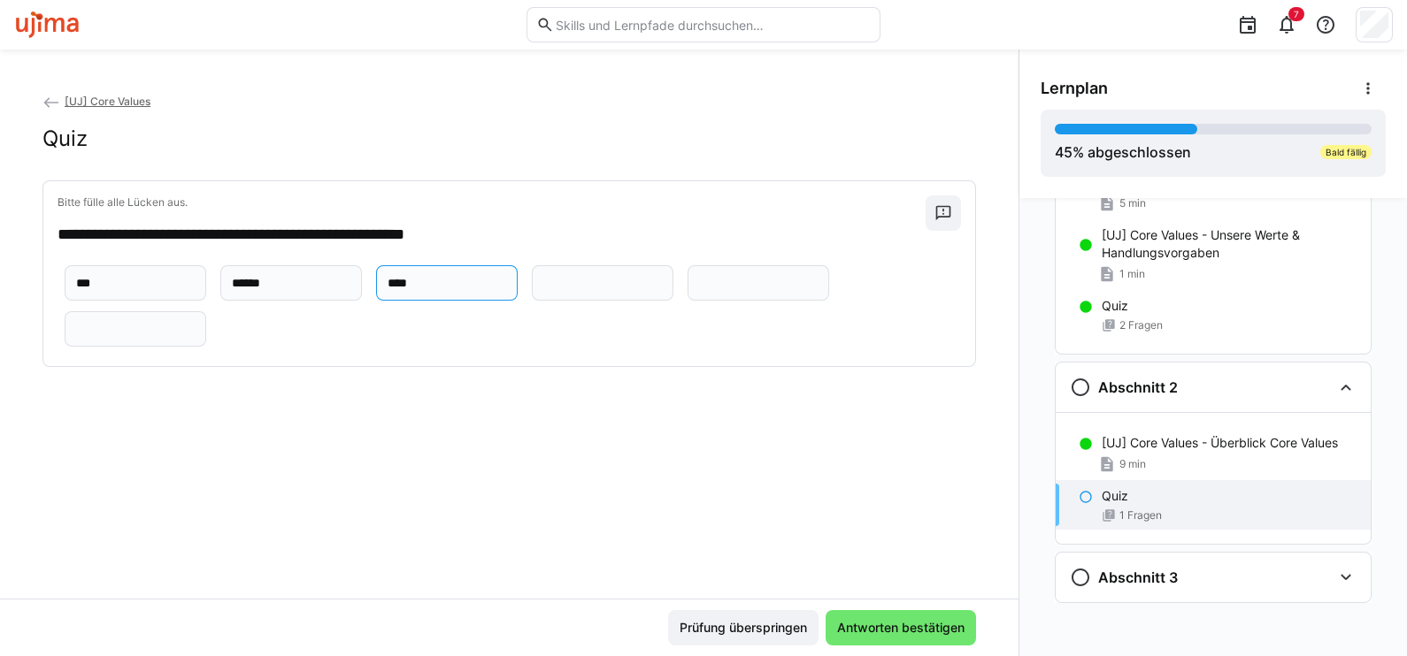
type input "****"
drag, startPoint x: 203, startPoint y: 456, endPoint x: 248, endPoint y: 455, distance: 44.2
click at [541, 291] on input "text" at bounding box center [602, 283] width 122 height 16
type input "**********"
click at [687, 301] on eds-input at bounding box center [758, 282] width 142 height 35
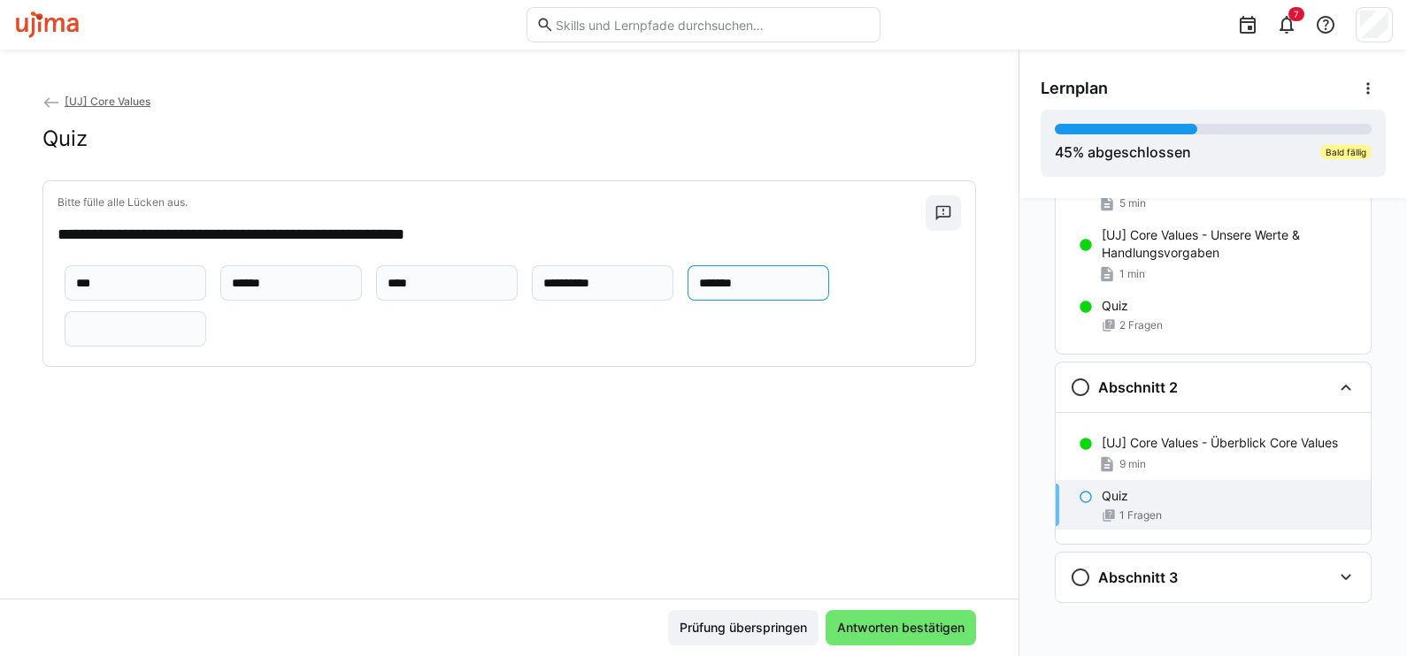
type input "*******"
click at [148, 337] on input "text" at bounding box center [135, 329] width 122 height 16
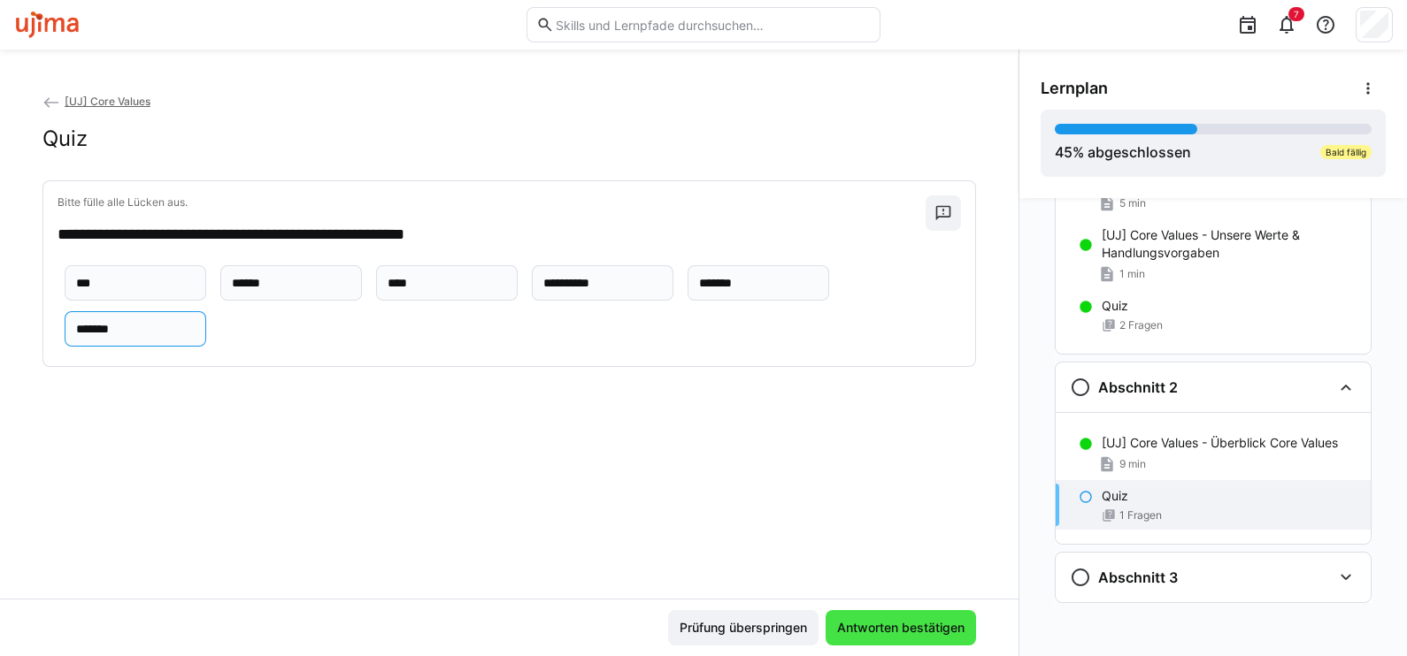
type input "*******"
click at [900, 628] on span "Antworten bestätigen" at bounding box center [900, 628] width 133 height 18
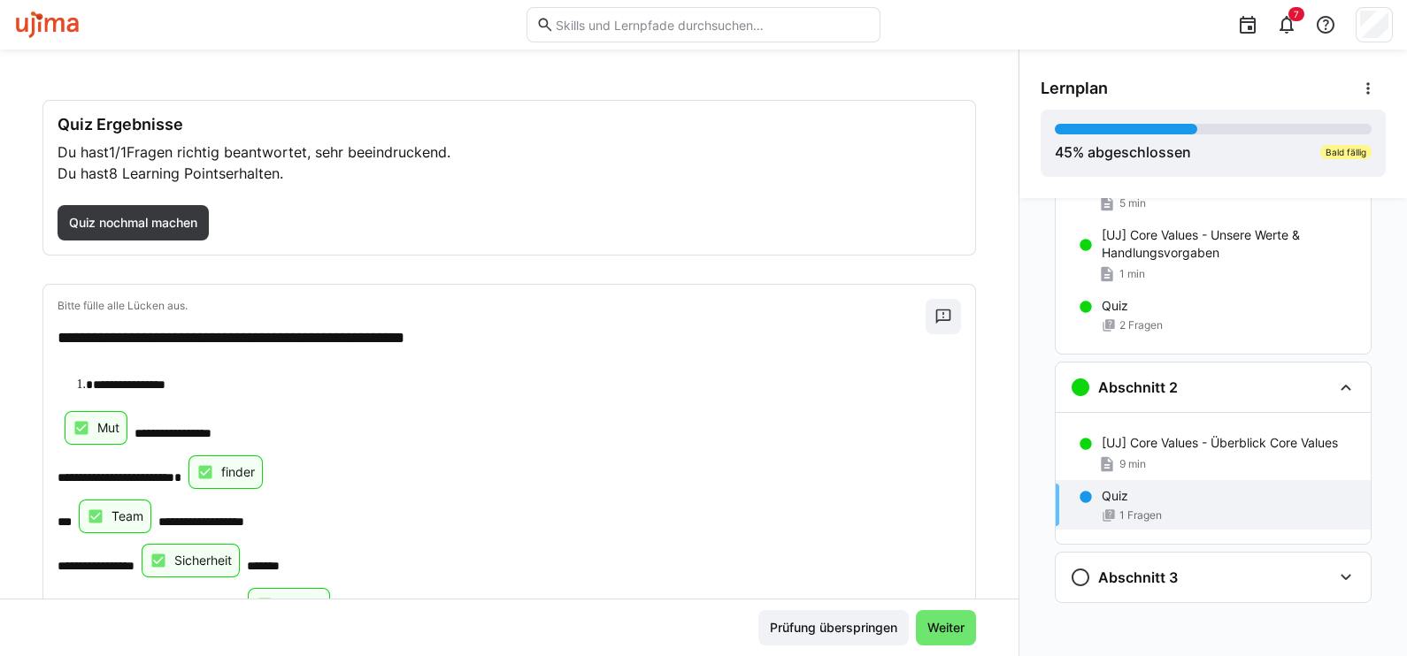
scroll to position [110, 0]
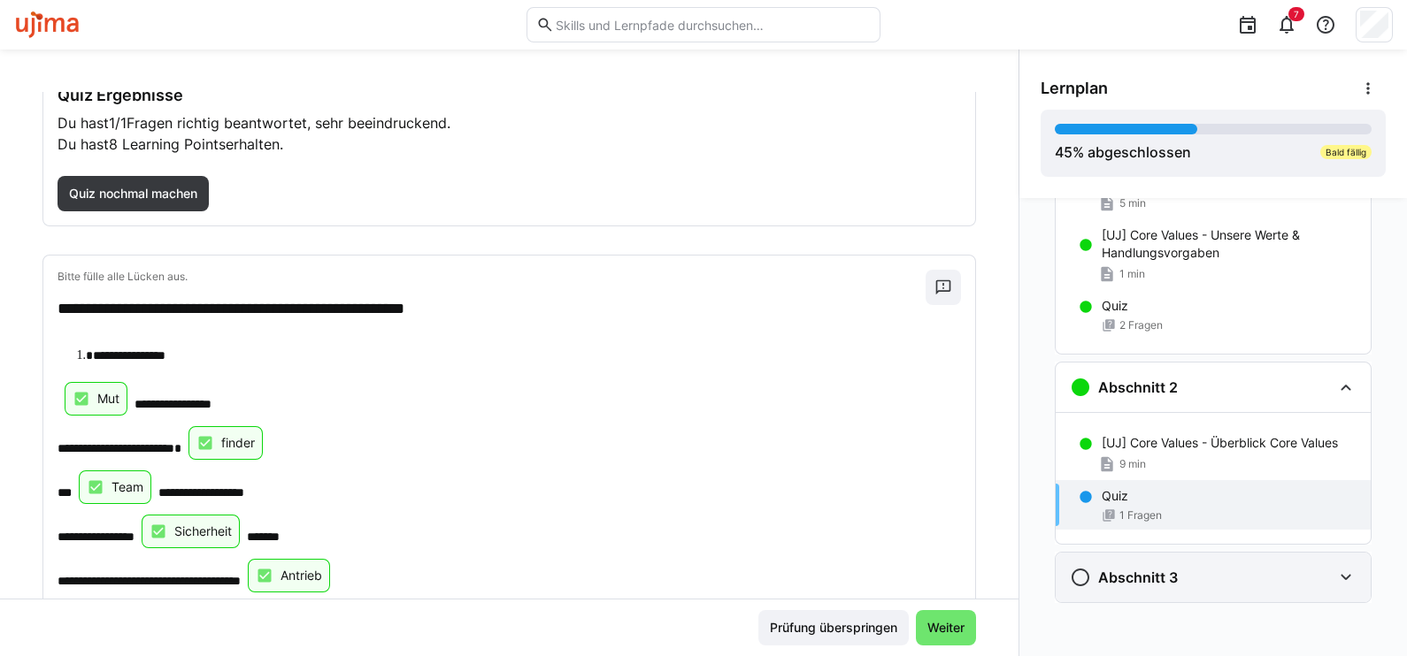
click at [1291, 574] on div "Abschnitt 3" at bounding box center [1200, 577] width 262 height 21
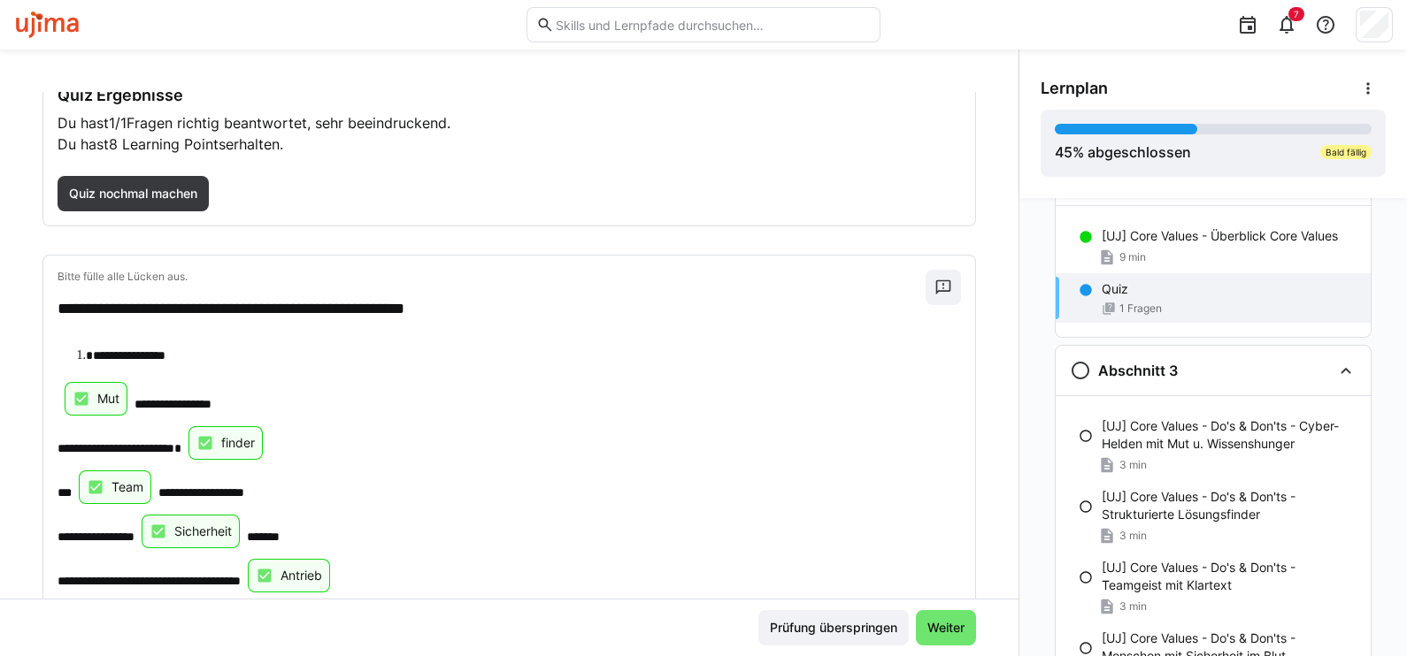
scroll to position [347, 0]
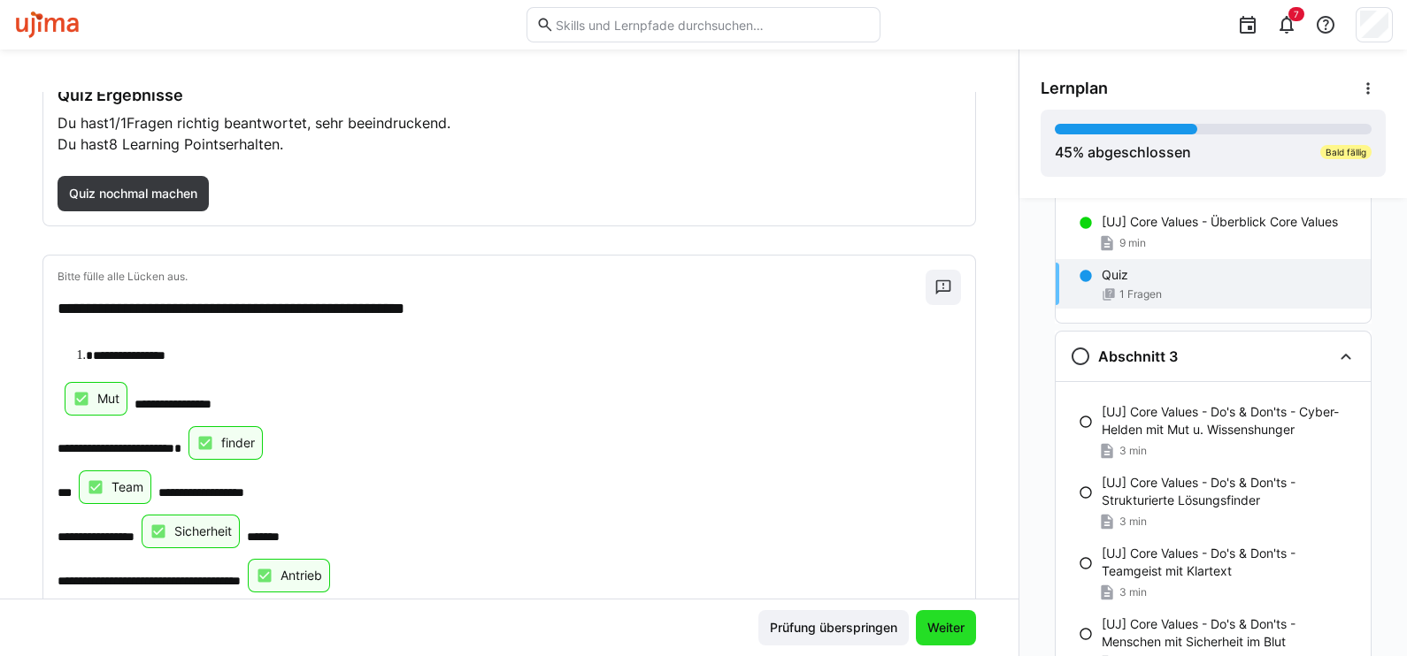
click at [934, 630] on span "Weiter" at bounding box center [945, 628] width 42 height 18
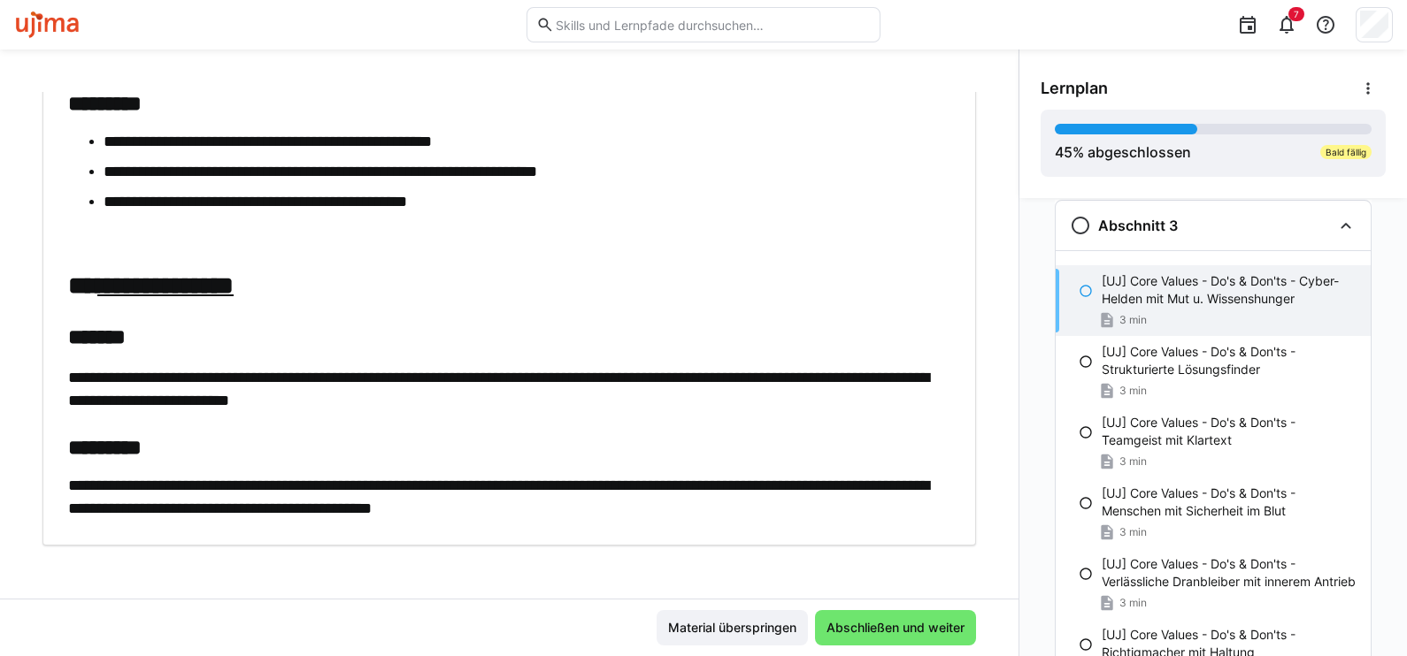
scroll to position [928, 0]
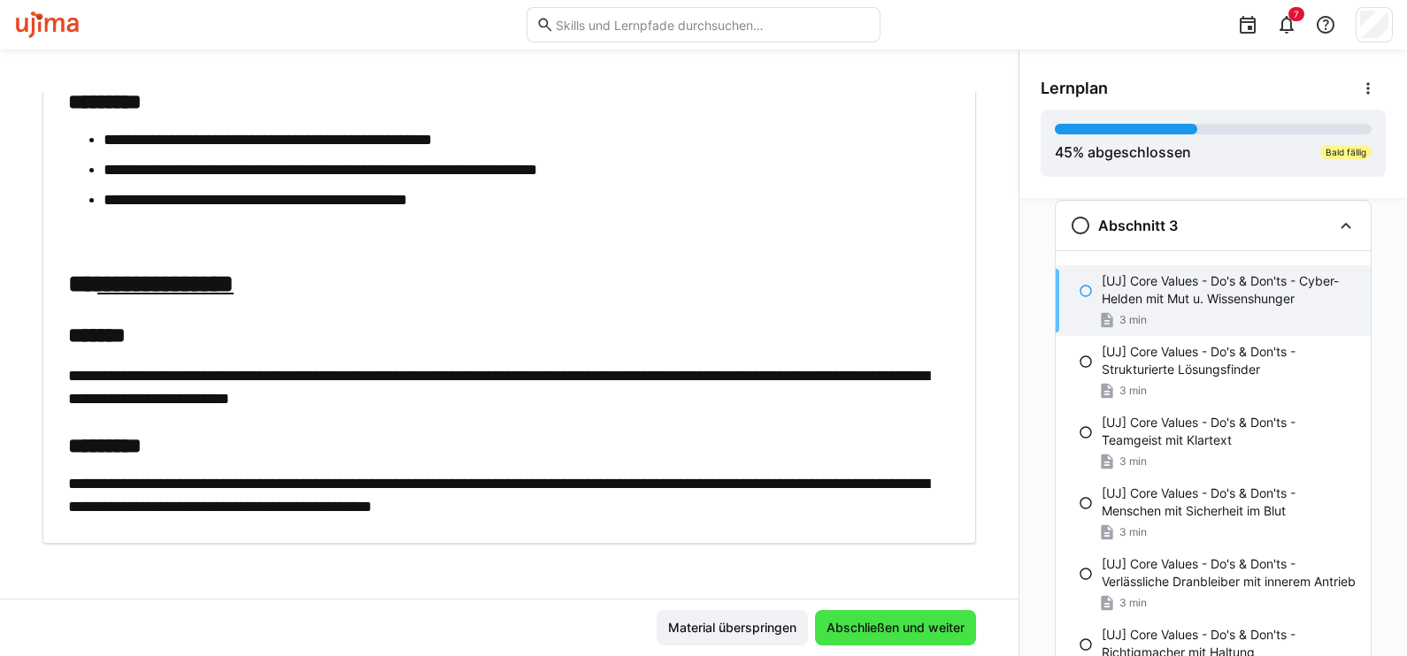
click at [921, 635] on span "Abschließen und weiter" at bounding box center [895, 628] width 143 height 18
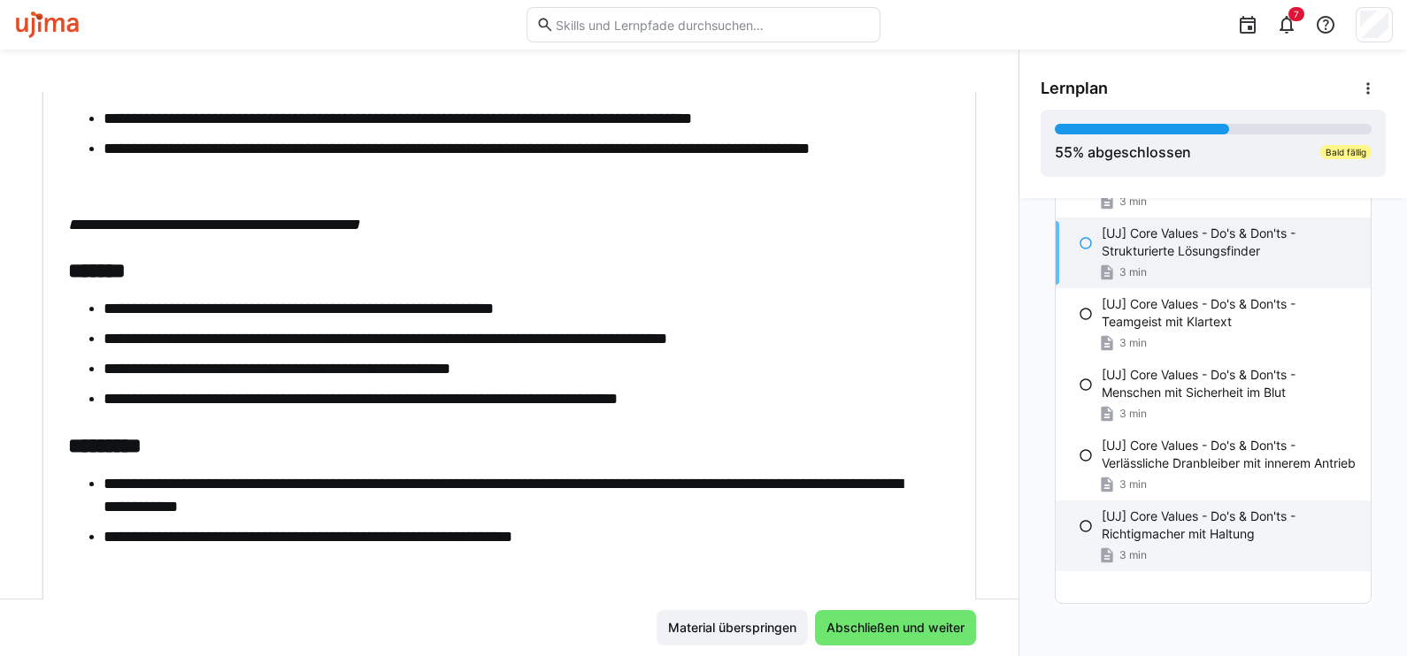
scroll to position [597, 0]
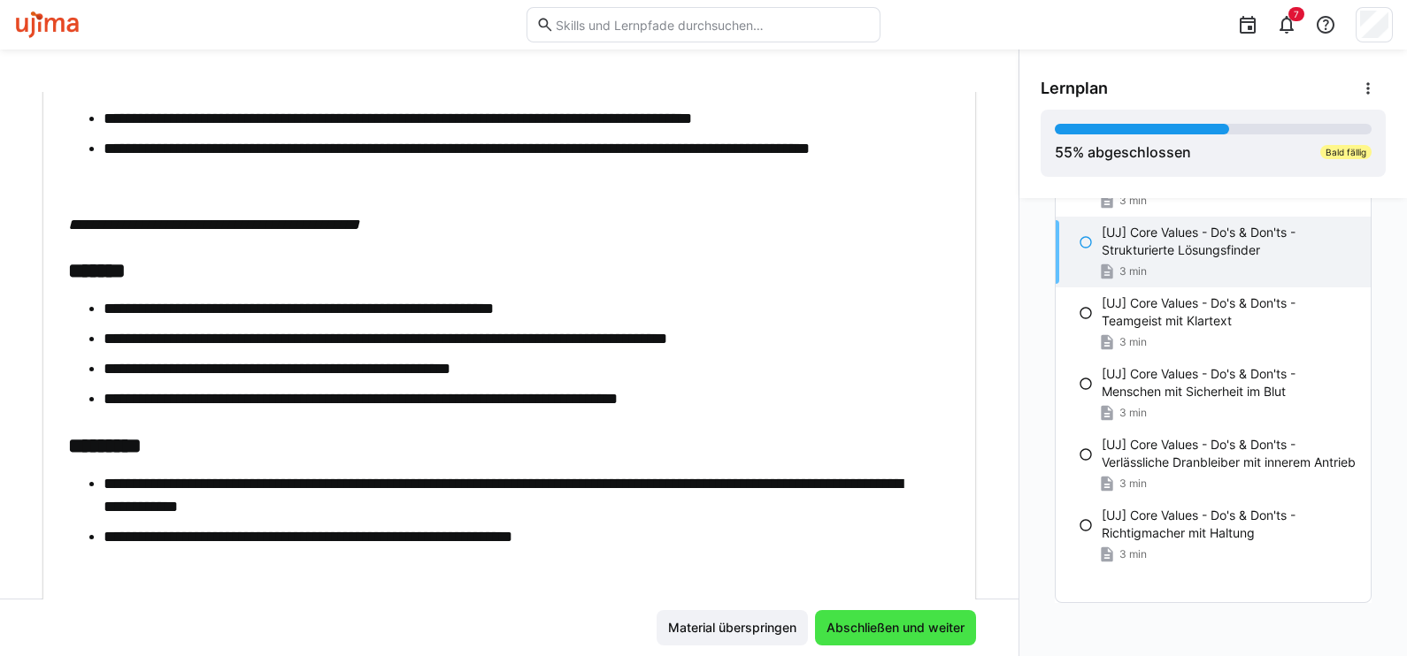
click at [870, 625] on span "Abschließen und weiter" at bounding box center [895, 628] width 143 height 18
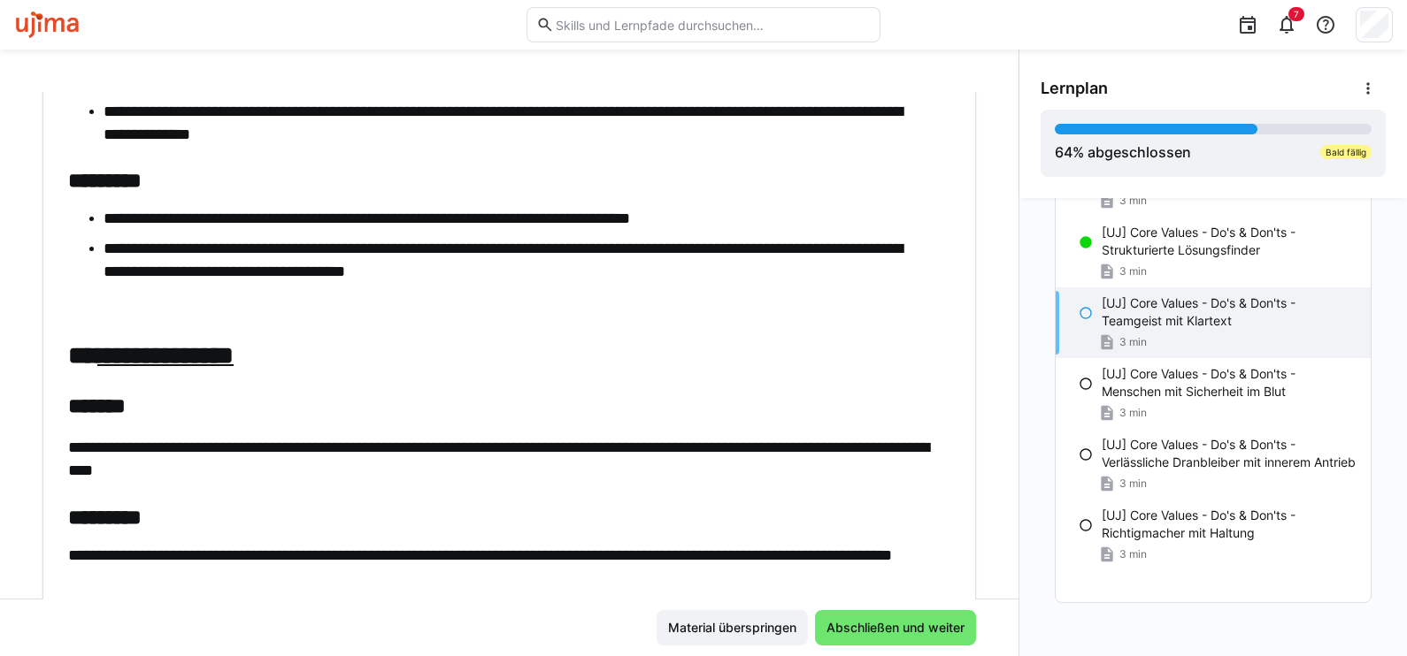
scroll to position [844, 0]
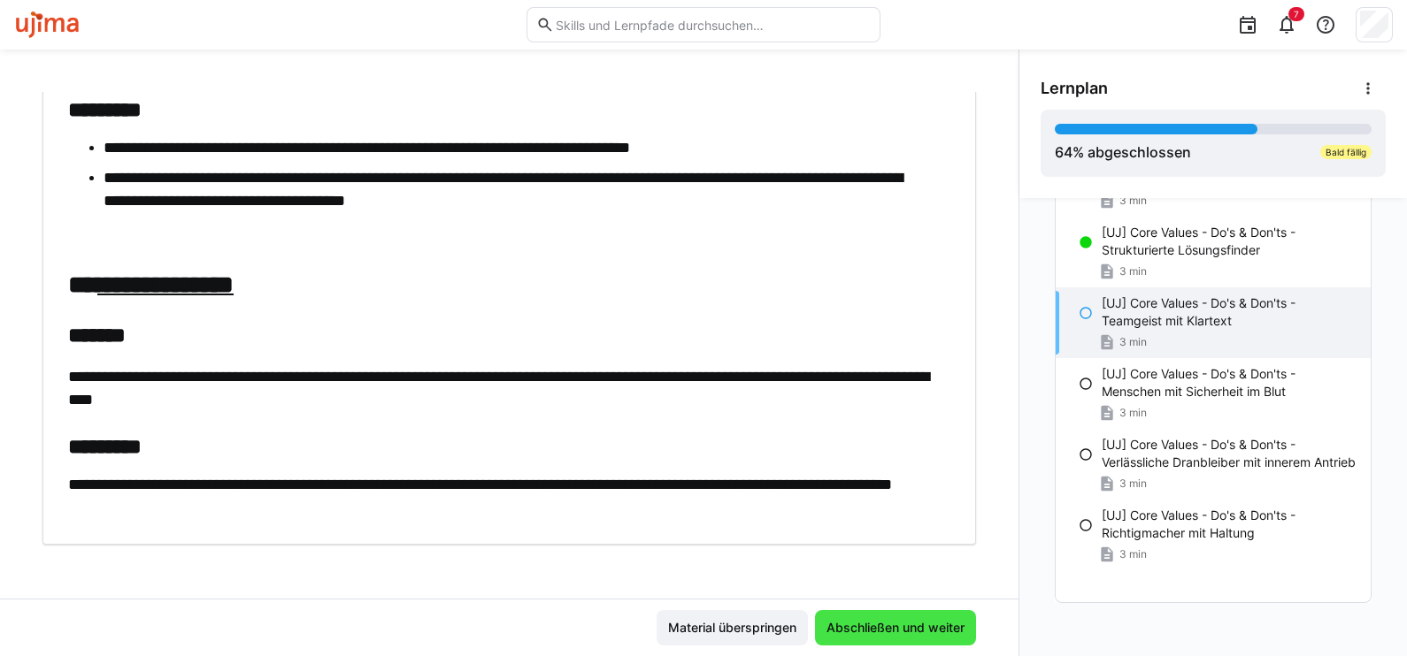
click at [919, 628] on span "Abschließen und weiter" at bounding box center [895, 628] width 143 height 18
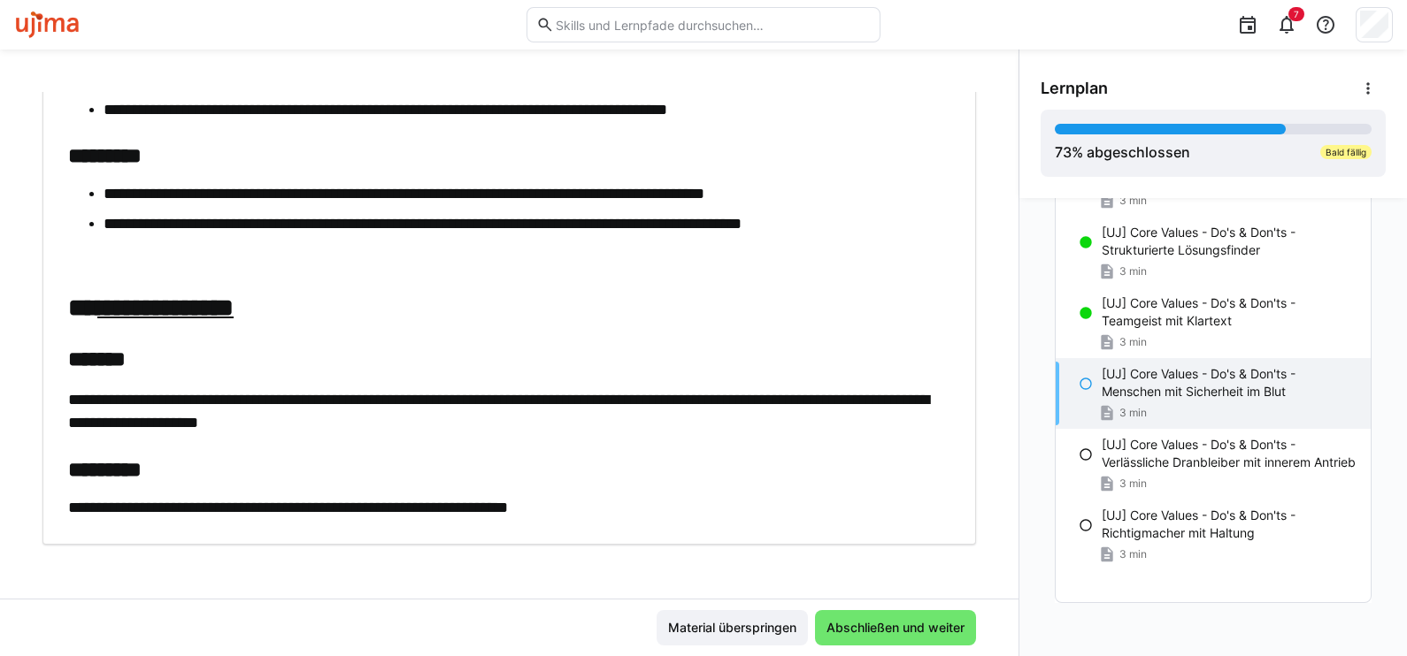
scroll to position [822, 0]
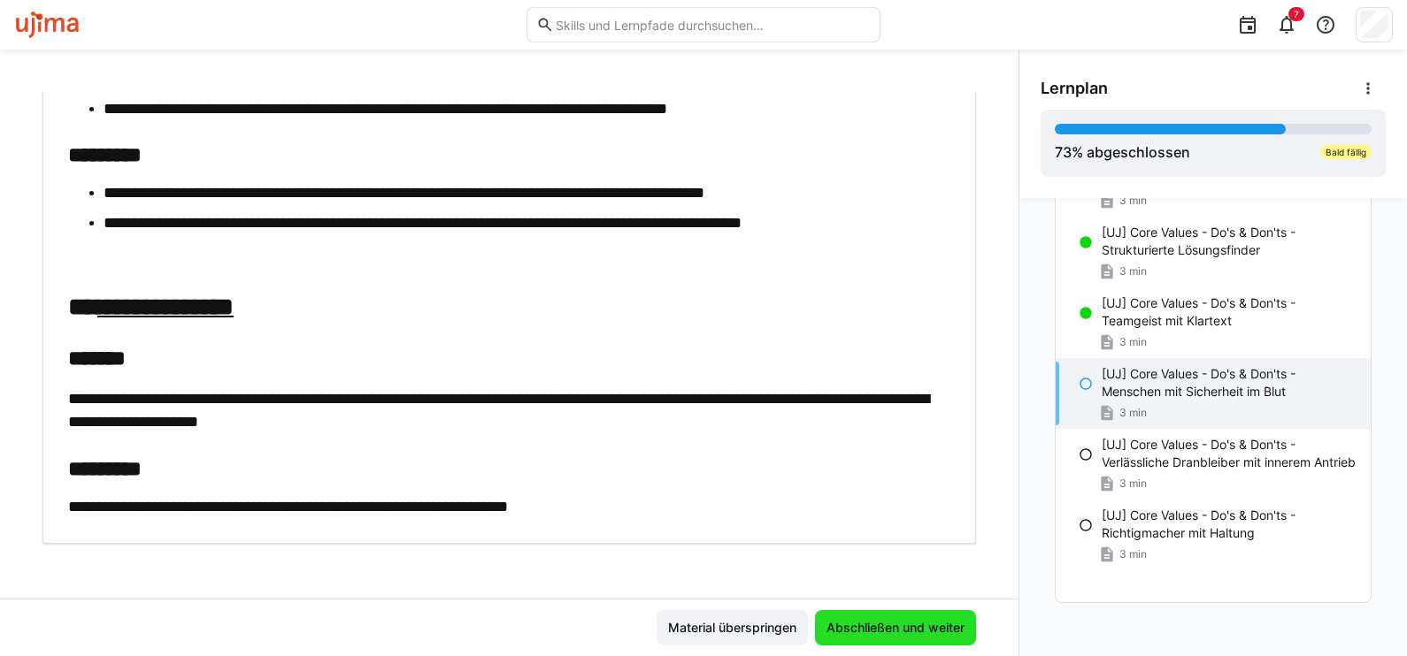
click at [876, 632] on span "Abschließen und weiter" at bounding box center [895, 628] width 143 height 18
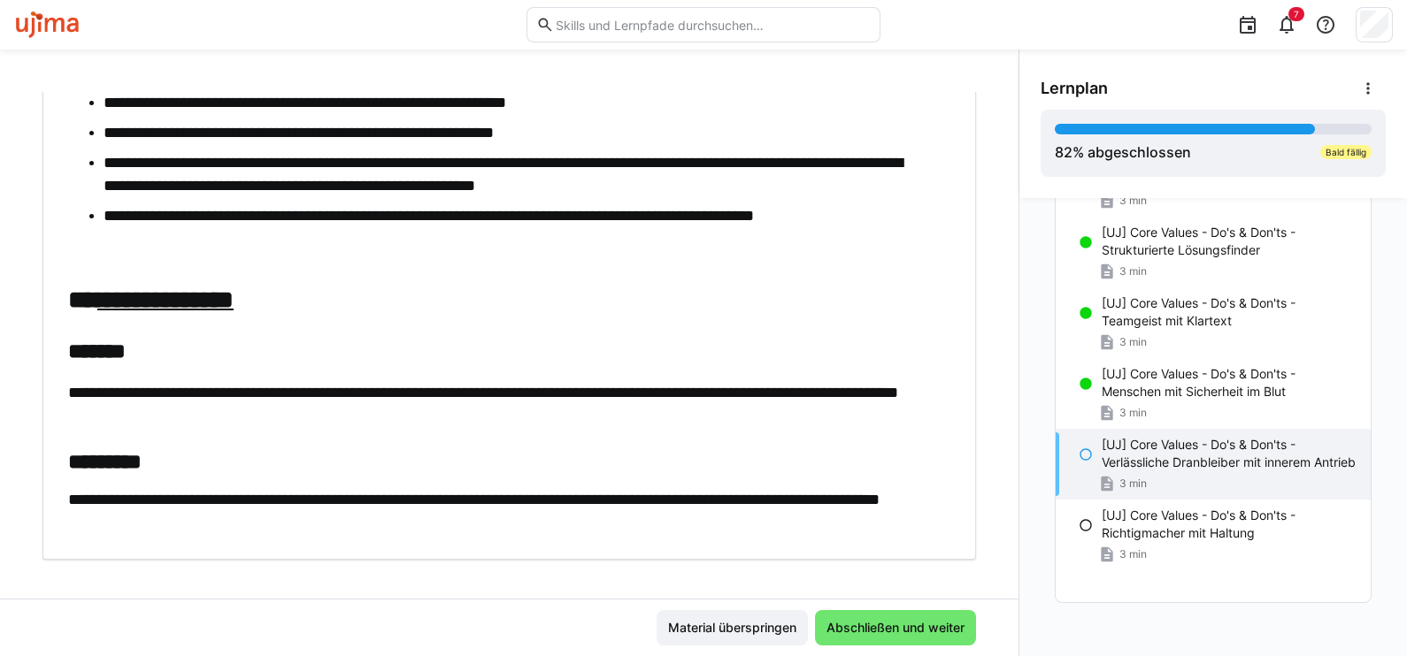
scroll to position [1029, 0]
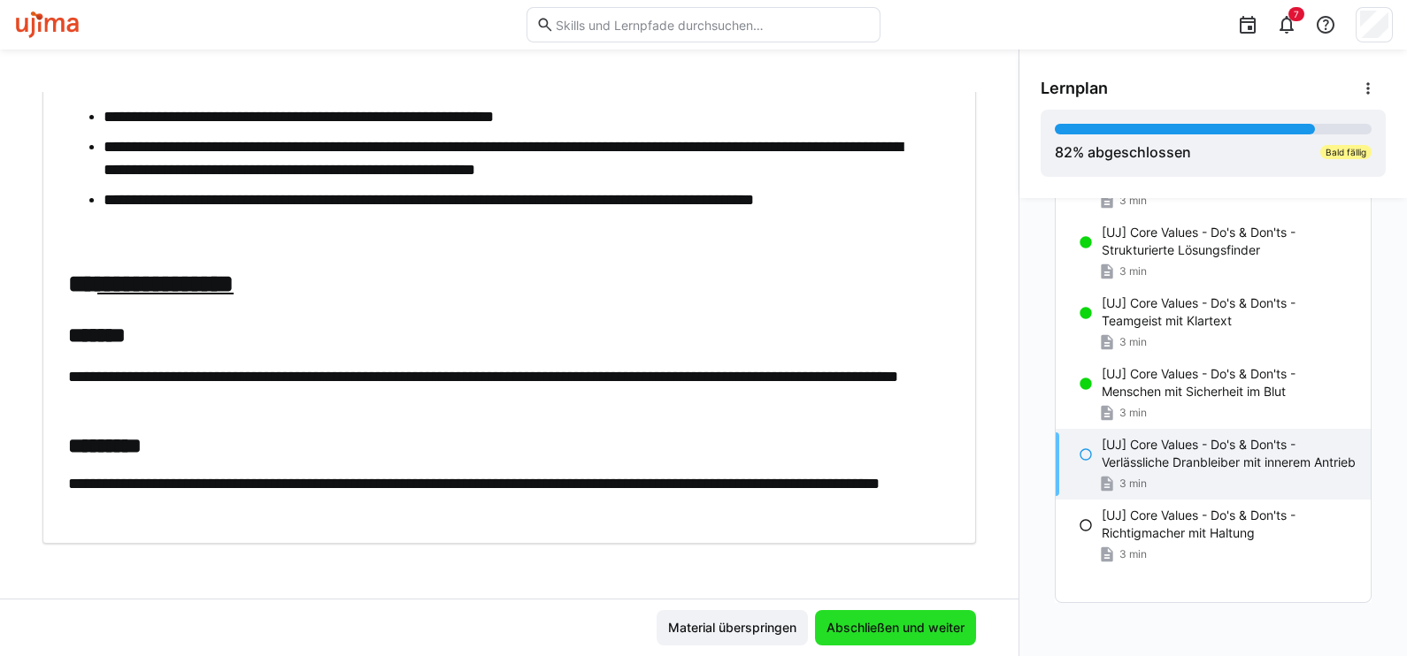
click at [872, 634] on span "Abschließen und weiter" at bounding box center [895, 628] width 143 height 18
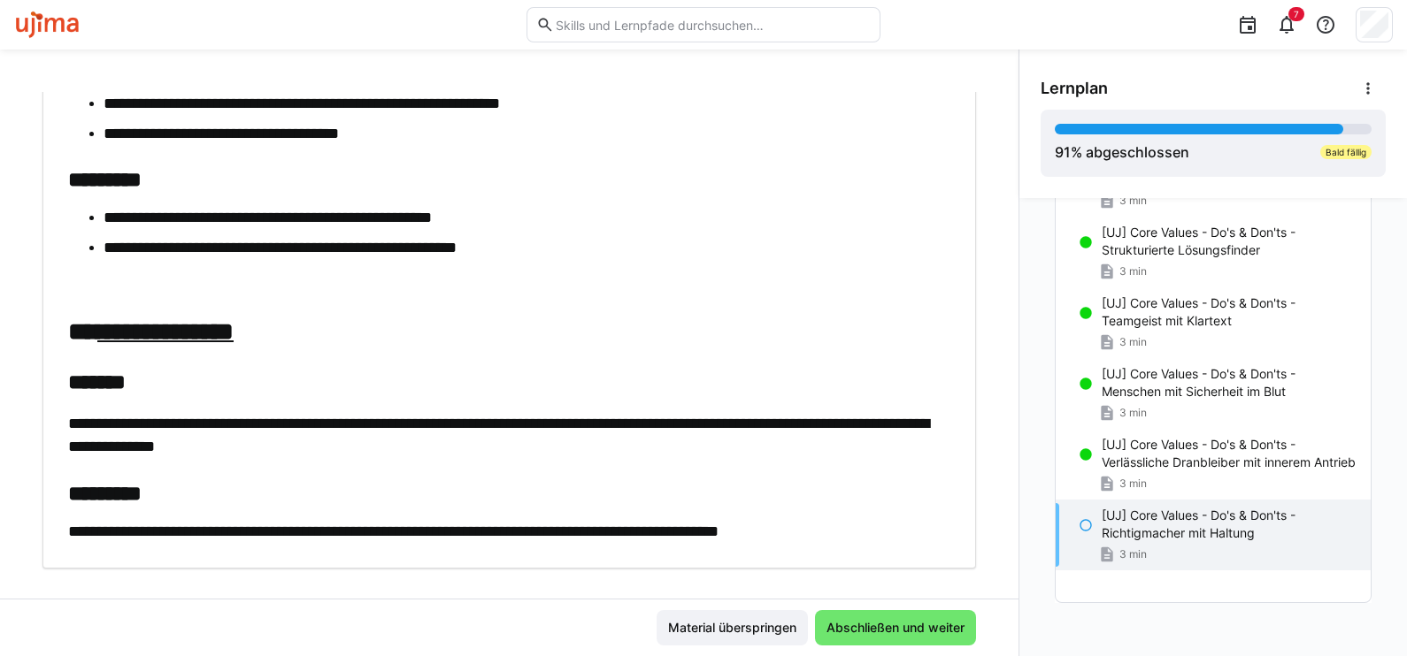
scroll to position [829, 0]
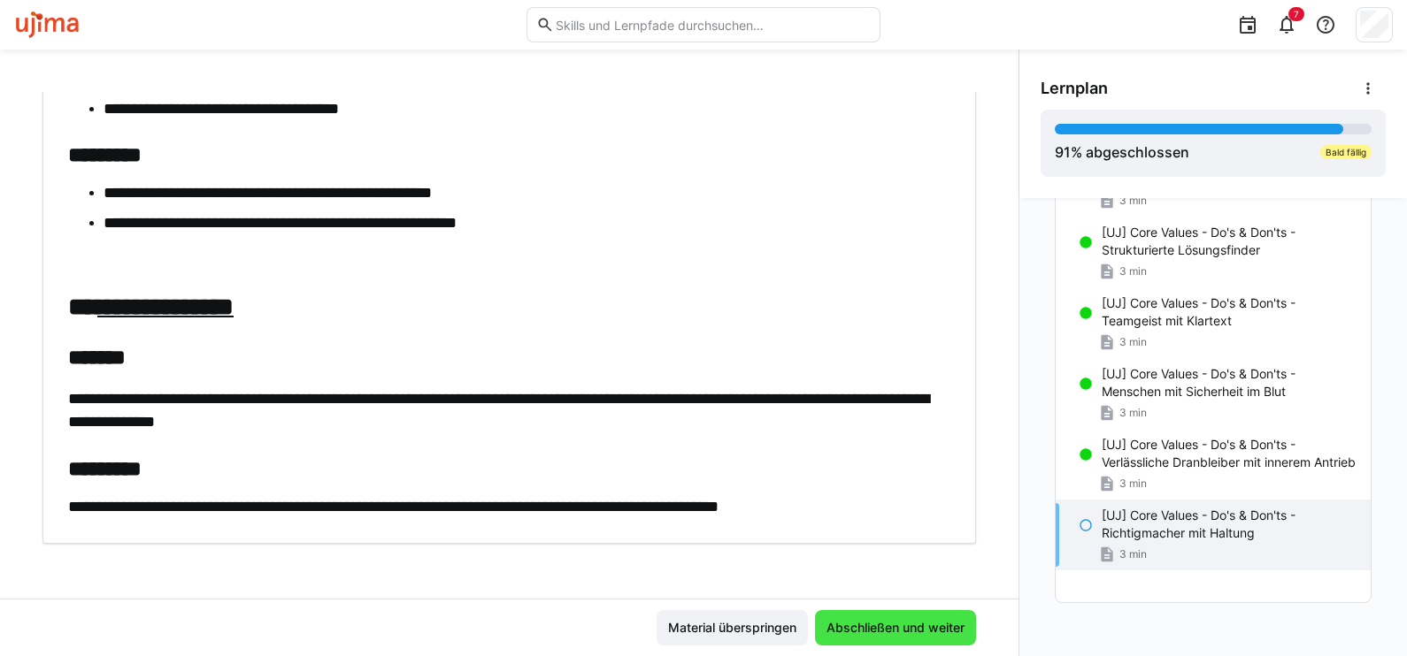
click at [849, 622] on span "Abschließen und weiter" at bounding box center [895, 628] width 143 height 18
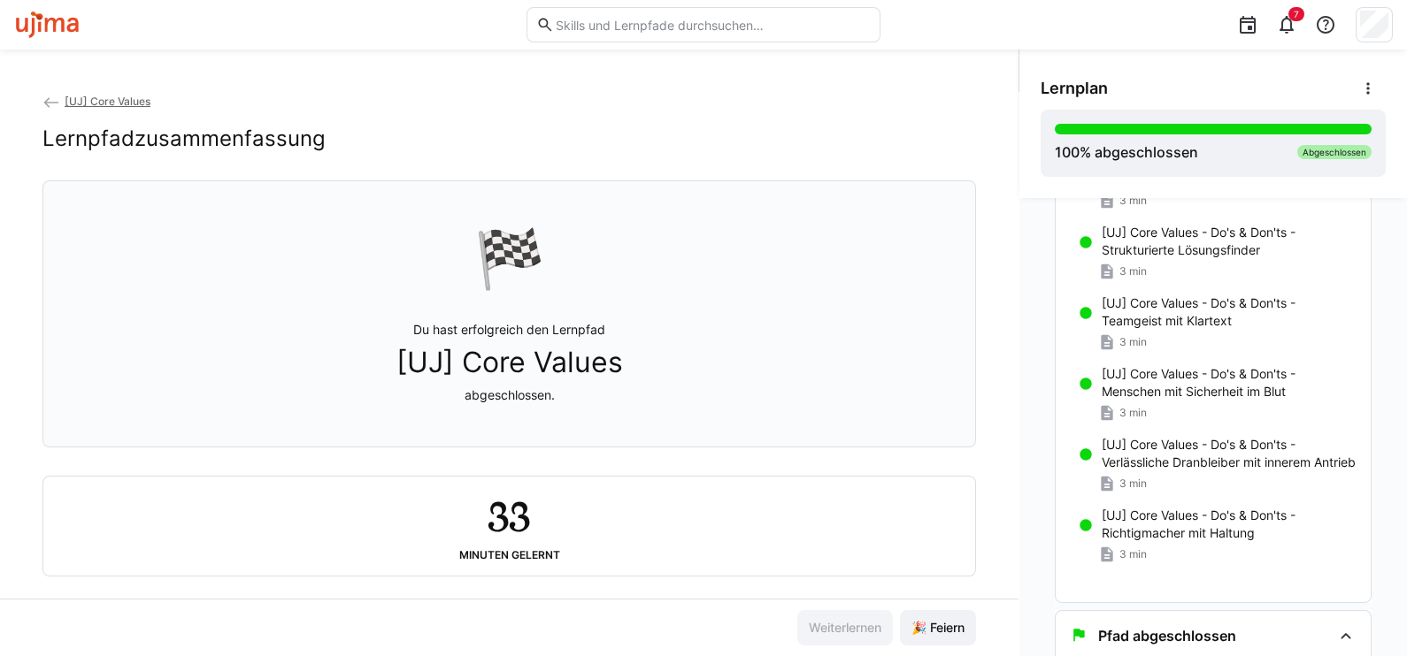
scroll to position [656, 0]
